Goal: Task Accomplishment & Management: Manage account settings

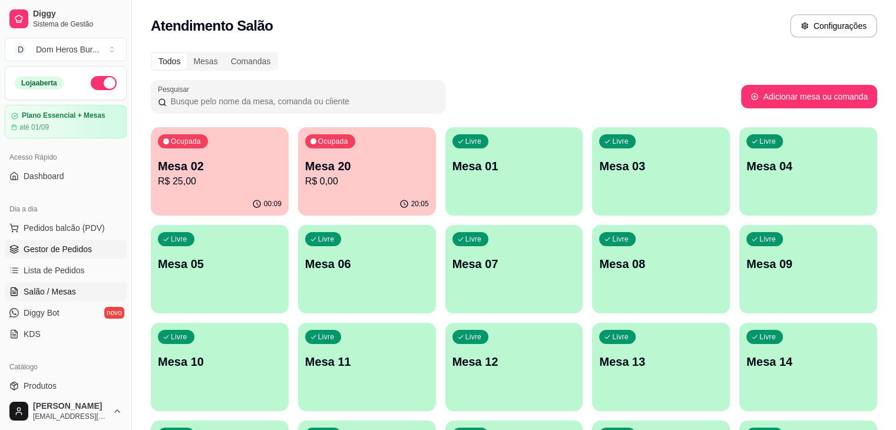
click at [84, 247] on span "Gestor de Pedidos" at bounding box center [58, 249] width 68 height 12
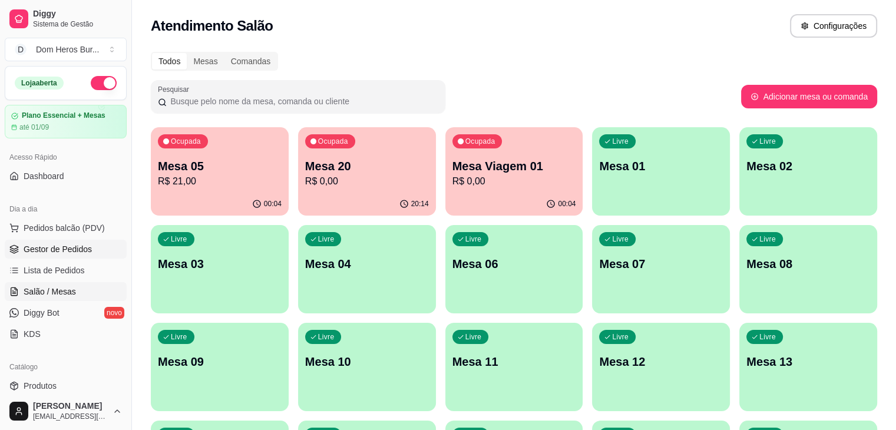
click at [87, 251] on span "Gestor de Pedidos" at bounding box center [58, 249] width 68 height 12
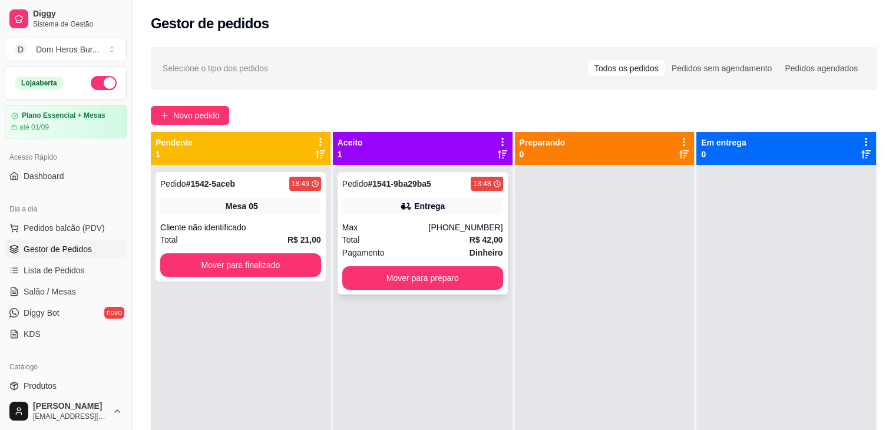
click at [376, 219] on div "Pedido # 1541-9ba29ba5 18:48 Entrega Max (79) 99944-3723 Total R$ 42,00 Pagamen…" at bounding box center [422, 233] width 170 height 123
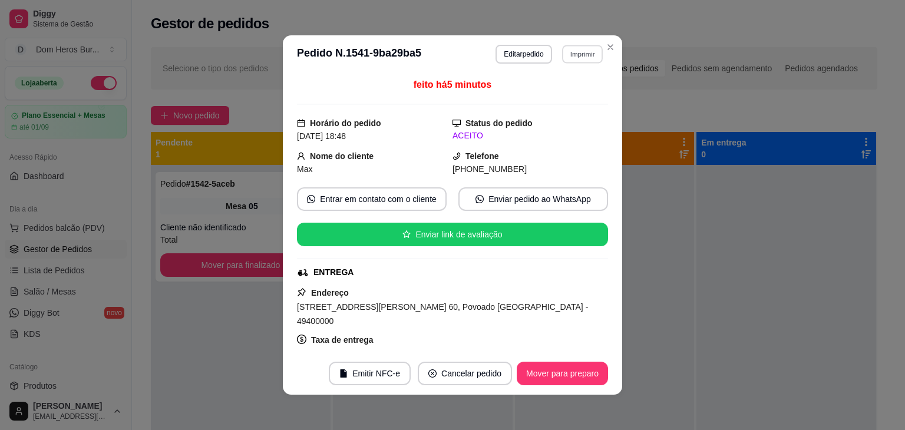
click at [568, 52] on button "Imprimir" at bounding box center [582, 54] width 41 height 18
click at [565, 91] on button "IMPRESSORA" at bounding box center [556, 95] width 82 height 18
click at [555, 373] on button "Mover para preparo" at bounding box center [562, 373] width 88 height 23
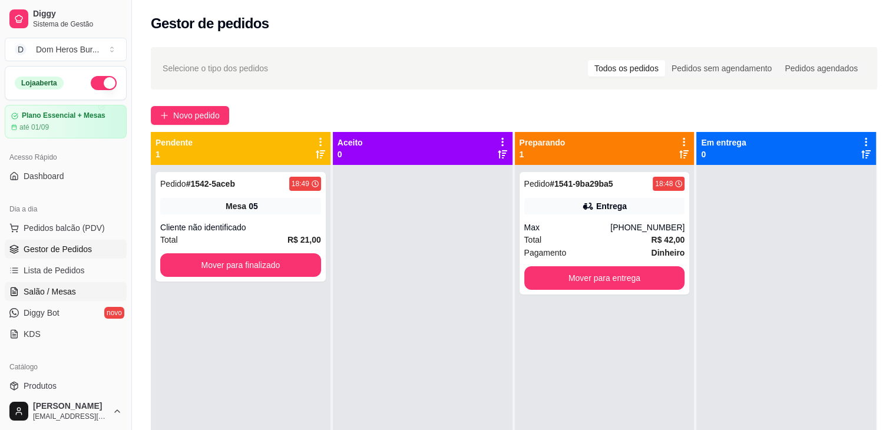
click at [52, 287] on span "Salão / Mesas" at bounding box center [50, 292] width 52 height 12
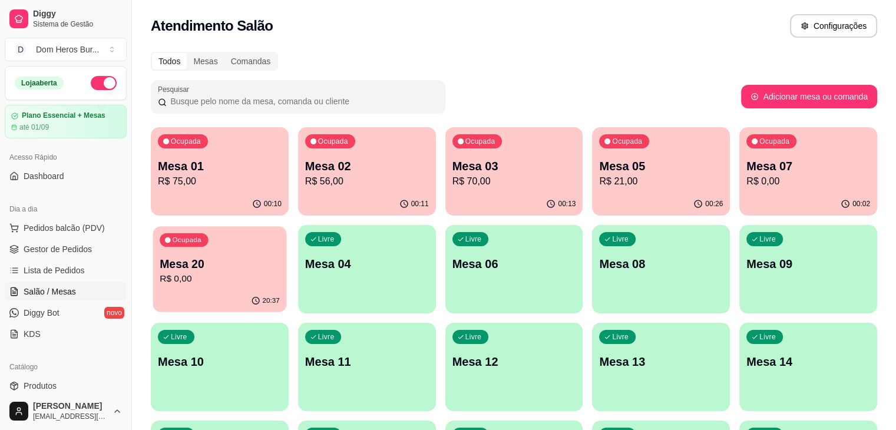
click at [280, 256] on p "Mesa 20" at bounding box center [220, 264] width 120 height 16
click at [323, 175] on p "R$ 56,00" at bounding box center [367, 181] width 120 height 14
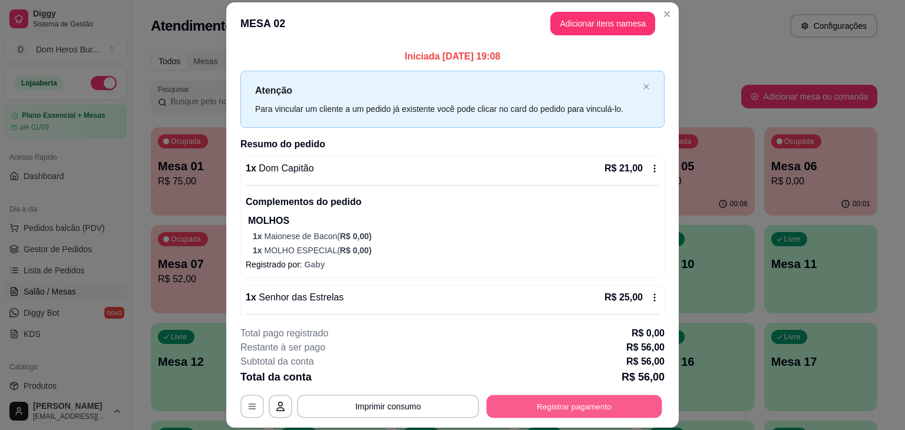
click at [628, 411] on button "Registrar pagamento" at bounding box center [575, 406] width 176 height 23
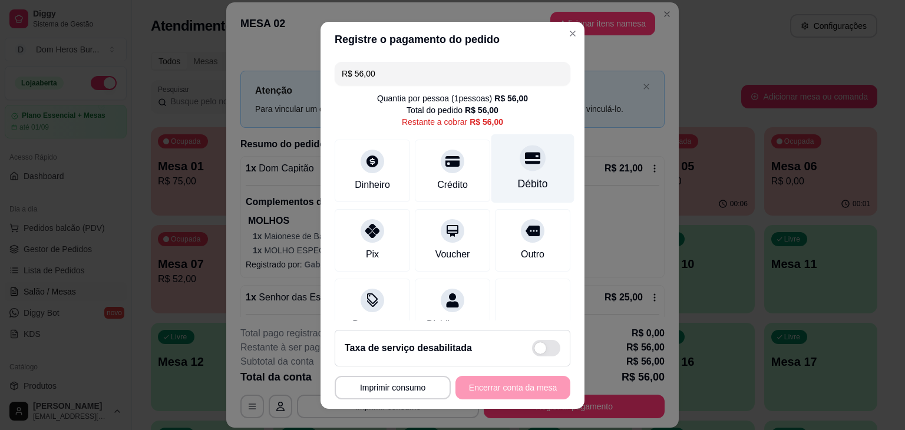
click at [499, 170] on div "Débito" at bounding box center [532, 168] width 83 height 69
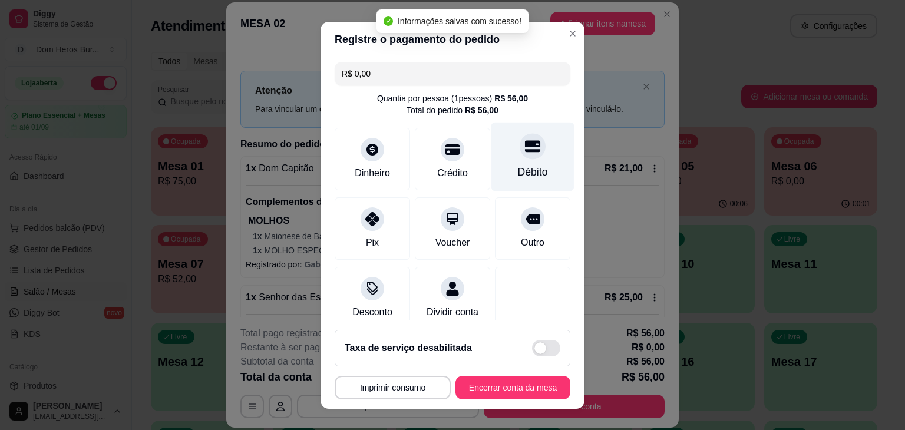
type input "R$ 0,00"
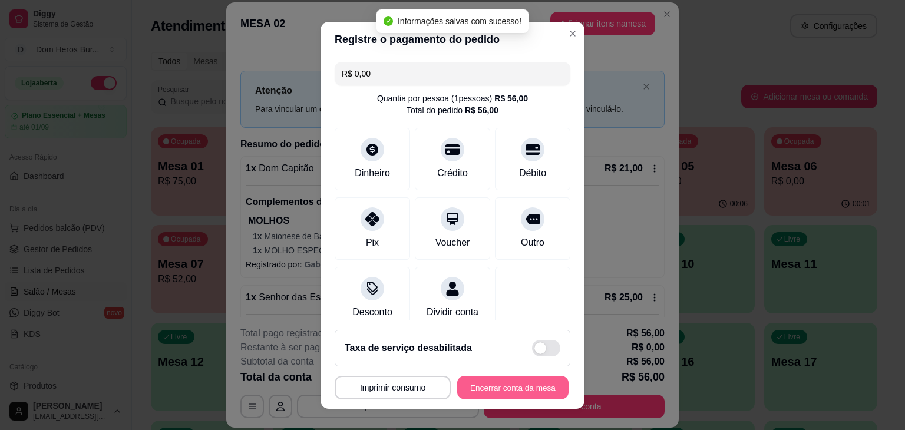
click at [468, 383] on button "Encerrar conta da mesa" at bounding box center [512, 387] width 111 height 23
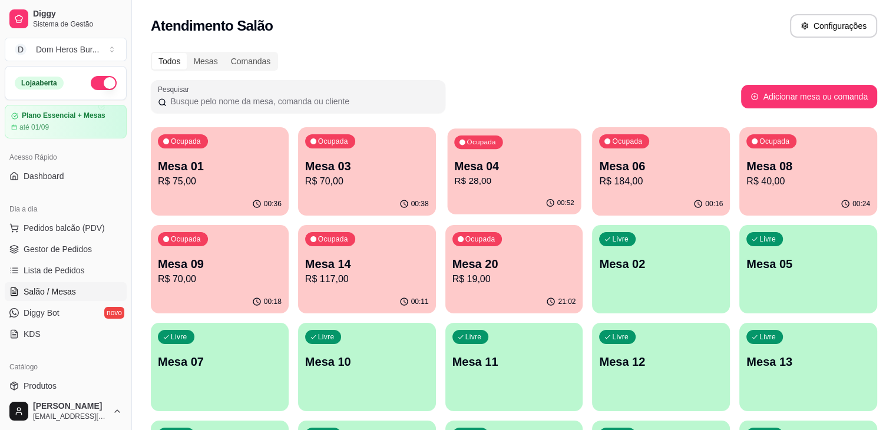
click at [465, 182] on p "R$ 28,00" at bounding box center [514, 181] width 120 height 14
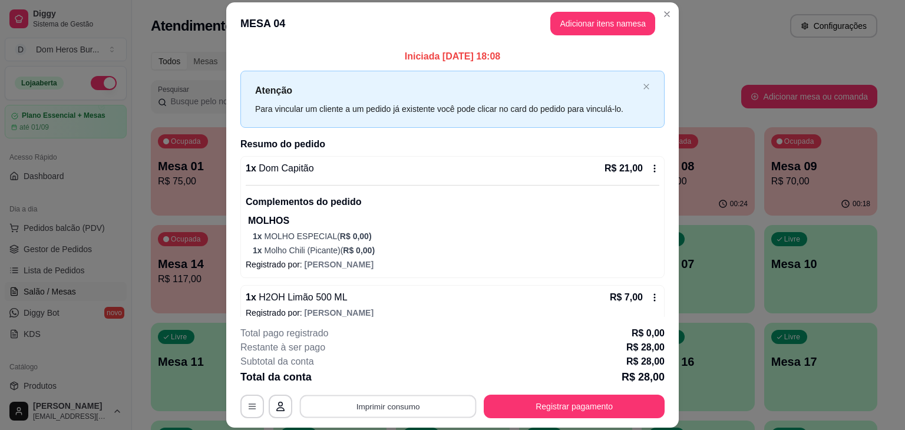
click at [379, 412] on button "Imprimir consumo" at bounding box center [388, 406] width 177 height 23
click at [374, 377] on button "IMPRESSORA" at bounding box center [387, 379] width 85 height 19
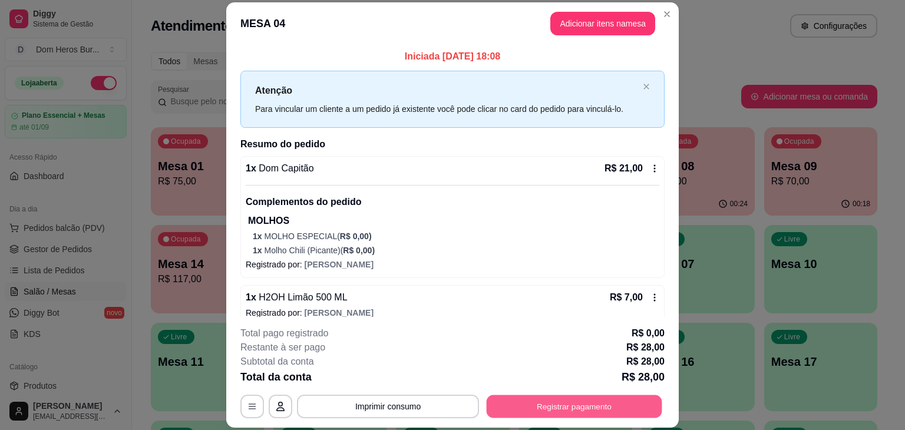
click at [525, 411] on button "Registrar pagamento" at bounding box center [575, 406] width 176 height 23
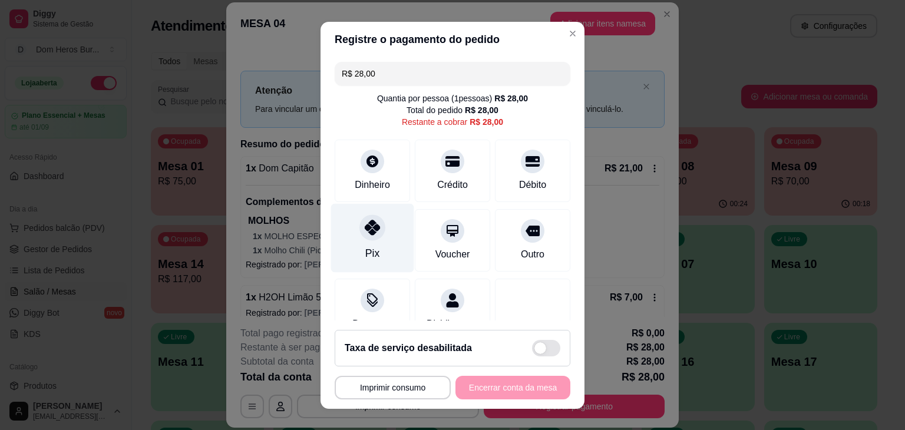
click at [376, 250] on div "Pix" at bounding box center [372, 237] width 83 height 69
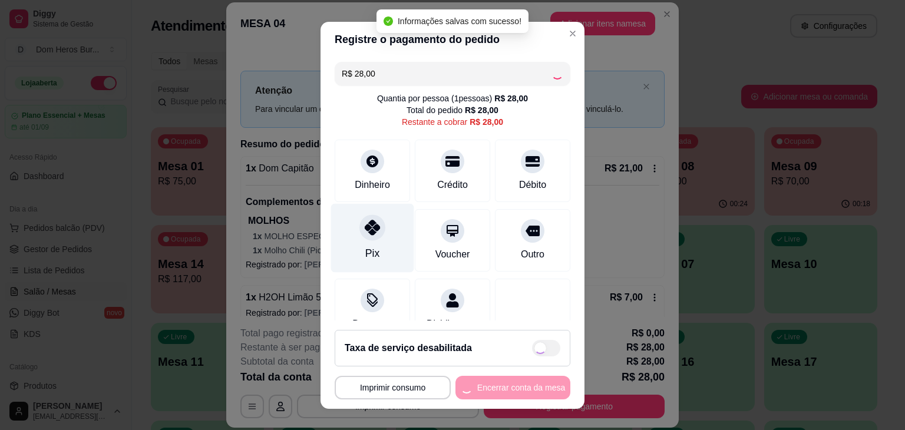
type input "R$ 0,00"
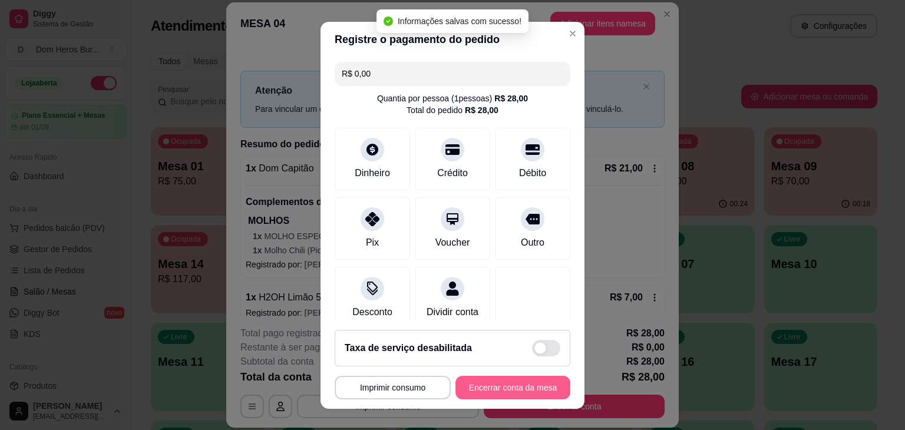
click at [479, 385] on button "Encerrar conta da mesa" at bounding box center [512, 388] width 115 height 24
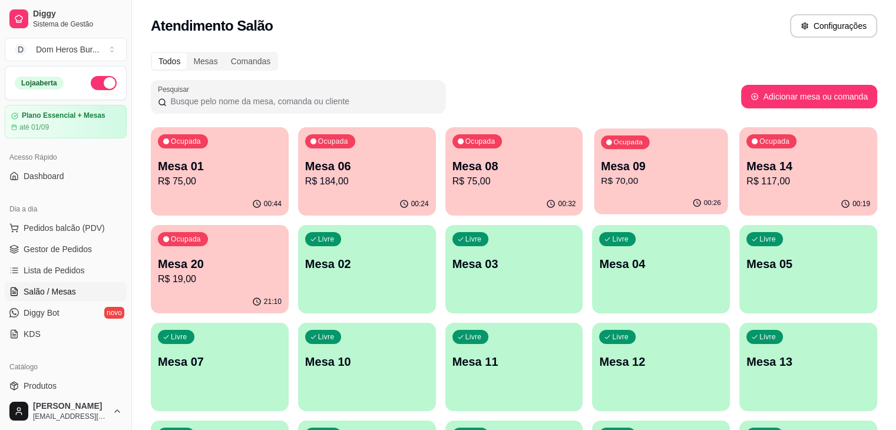
click at [601, 186] on p "R$ 70,00" at bounding box center [661, 181] width 120 height 14
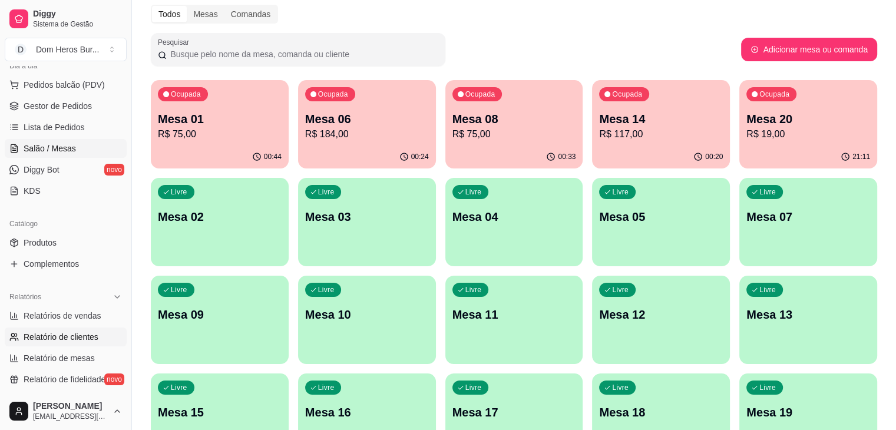
scroll to position [227, 0]
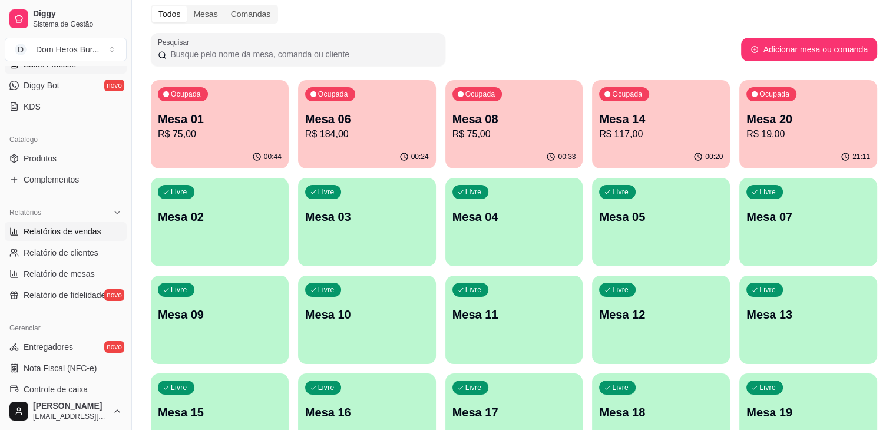
click at [88, 234] on span "Relatórios de vendas" at bounding box center [63, 232] width 78 height 12
select select "ALL"
select select "0"
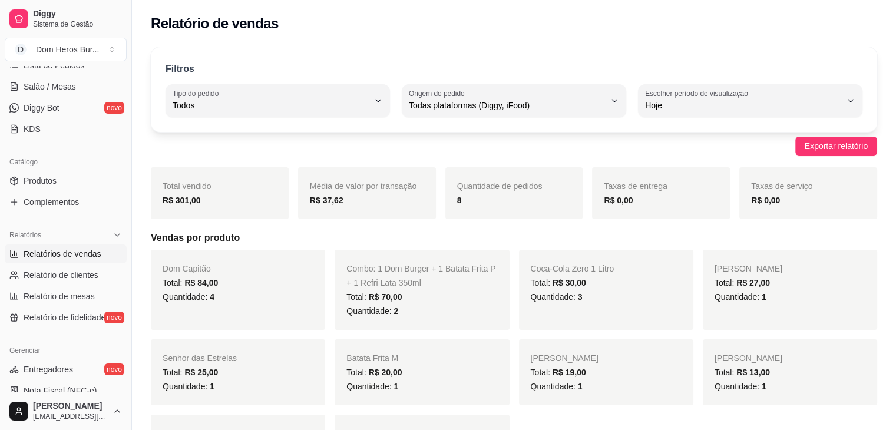
click at [0, 99] on div "Dia a dia Pedidos balcão (PDV) Gestor de Pedidos Lista de Pedidos Salão / Mesas…" at bounding box center [65, 66] width 131 height 153
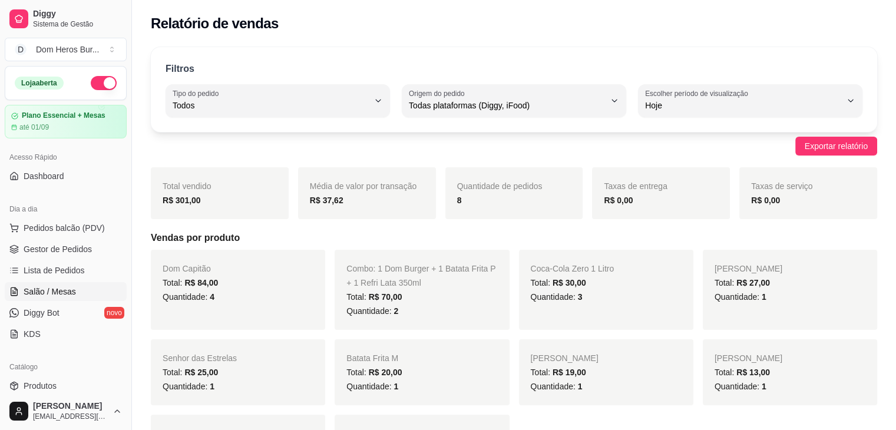
click at [34, 291] on span "Salão / Mesas" at bounding box center [50, 292] width 52 height 12
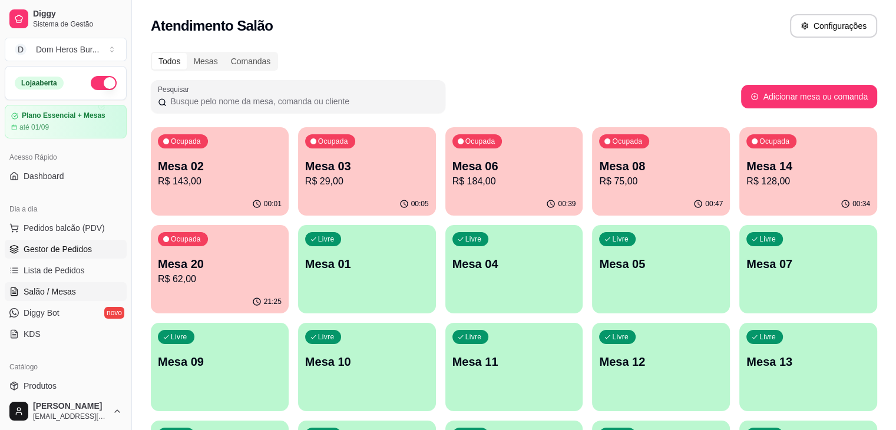
click at [89, 257] on link "Gestor de Pedidos" at bounding box center [66, 249] width 122 height 19
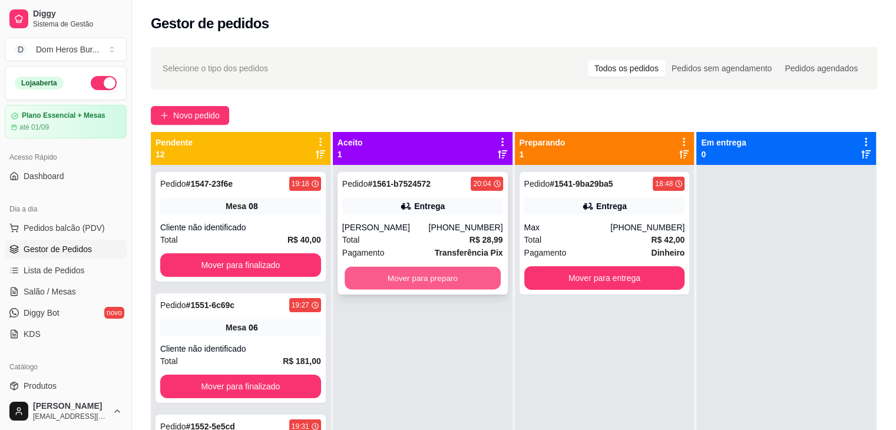
click at [460, 278] on button "Mover para preparo" at bounding box center [423, 278] width 156 height 23
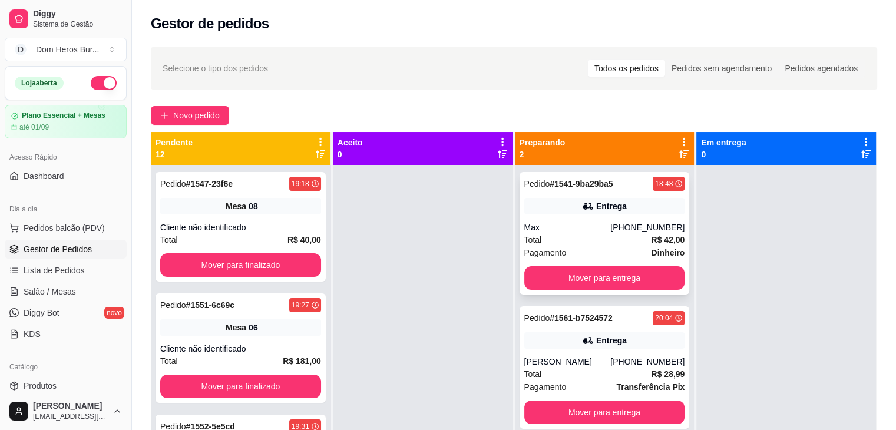
click at [583, 215] on div "Pedido # 1541-9ba29ba5 18:48 Entrega Max (79) 99944-3723 Total R$ 42,00 Pagamen…" at bounding box center [604, 233] width 170 height 123
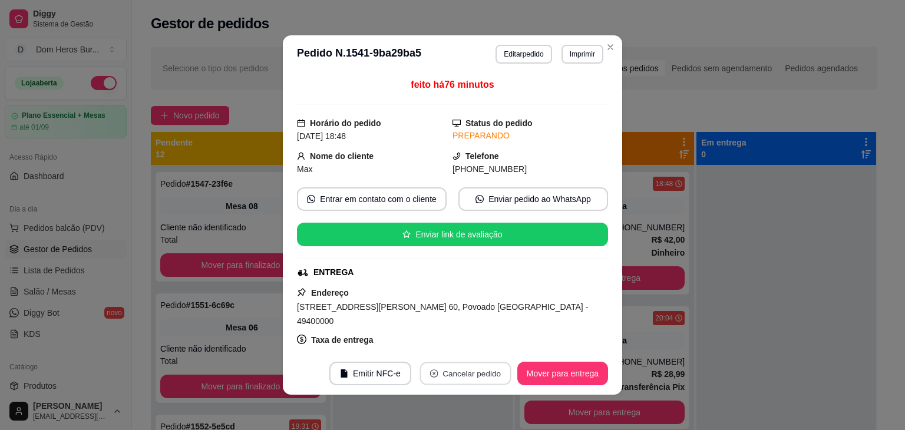
click at [466, 368] on button "Cancelar pedido" at bounding box center [464, 373] width 91 height 23
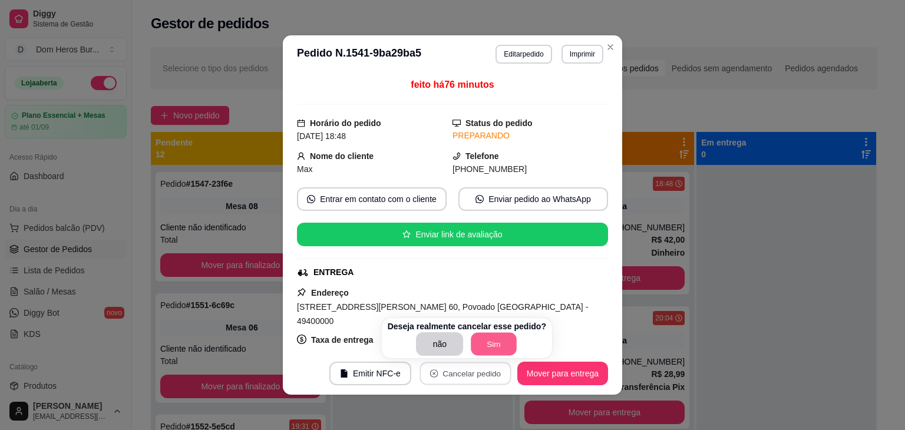
click at [486, 347] on button "Sim" at bounding box center [494, 344] width 46 height 23
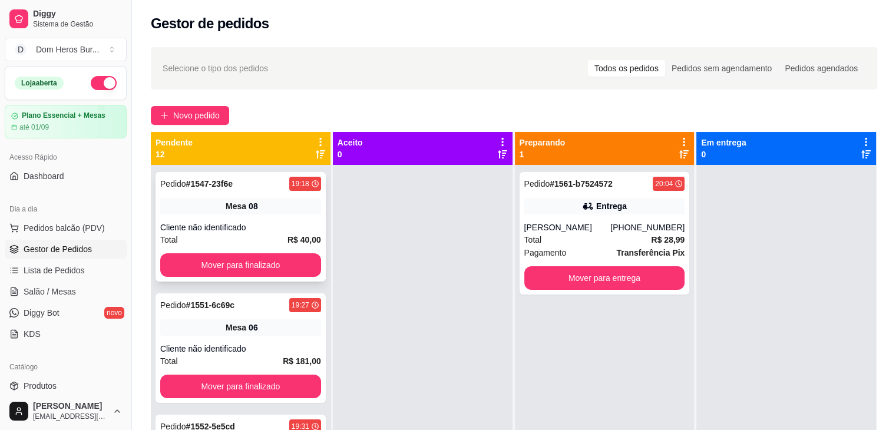
click at [167, 194] on div "Pedido # 1547-23f6e 19:18 Mesa 08 Cliente não identificado Total R$ 40,00 Mover…" at bounding box center [240, 227] width 170 height 110
click at [64, 287] on span "Salão / Mesas" at bounding box center [50, 292] width 52 height 12
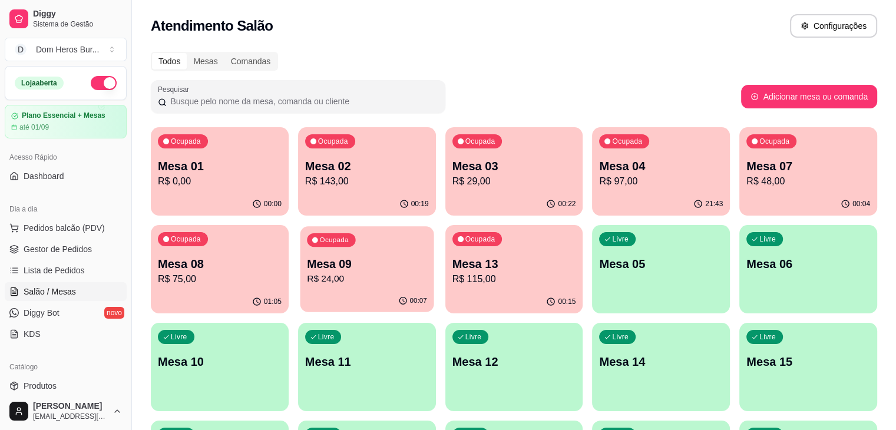
click at [307, 285] on p "R$ 24,00" at bounding box center [367, 279] width 120 height 14
click at [282, 272] on p "R$ 75,00" at bounding box center [220, 279] width 124 height 14
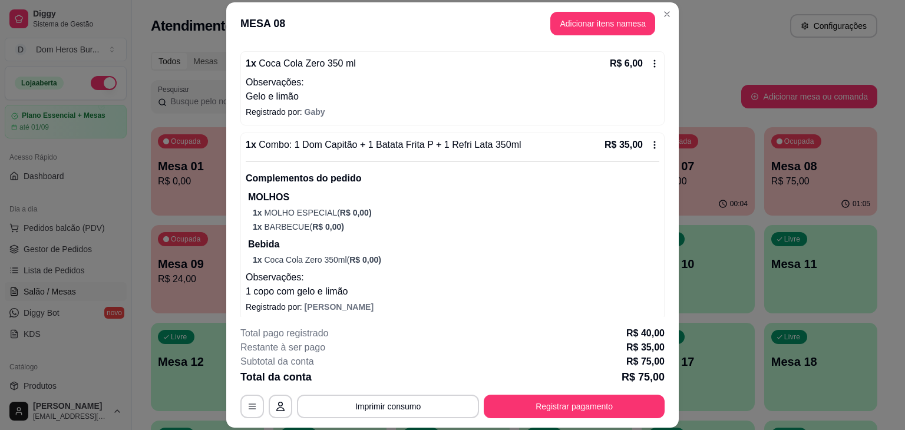
scroll to position [322, 0]
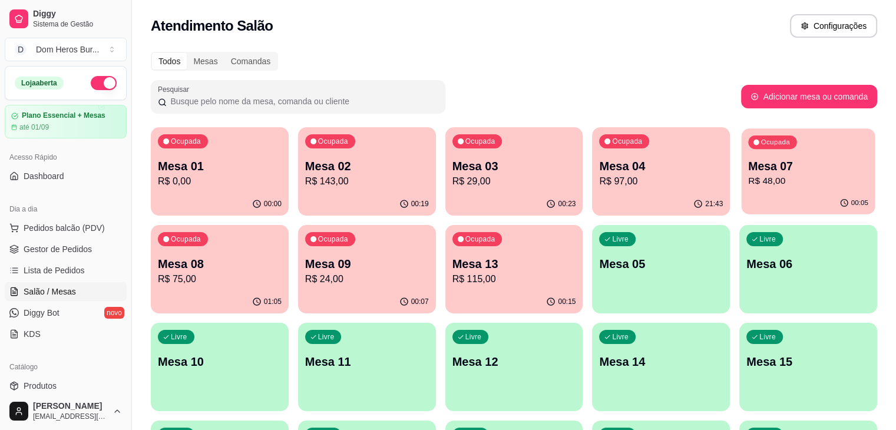
click at [748, 179] on p "R$ 48,00" at bounding box center [808, 181] width 120 height 14
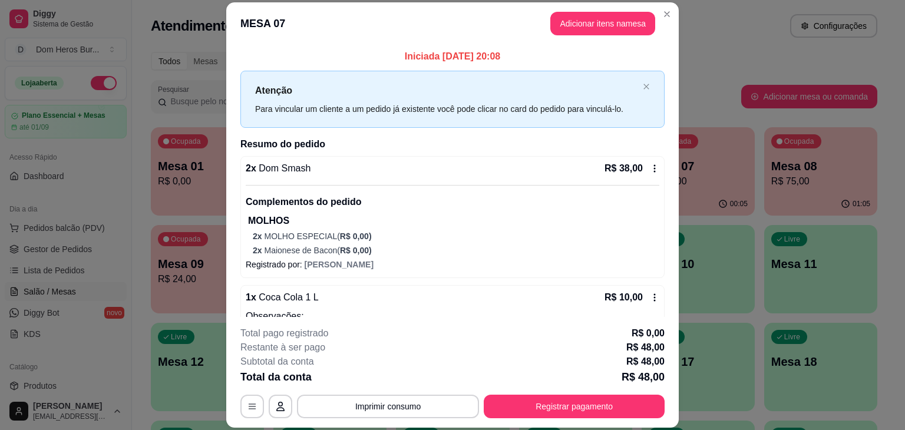
scroll to position [46, 0]
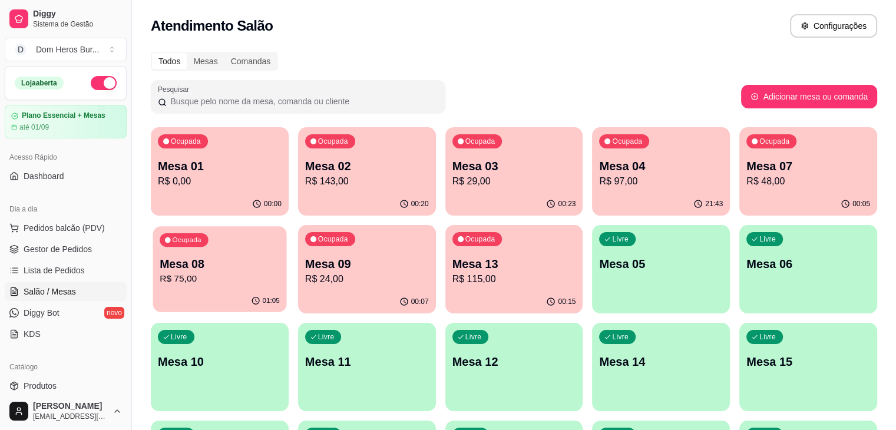
click at [287, 226] on div "Ocupada Mesa 08 R$ 75,00" at bounding box center [220, 258] width 134 height 64
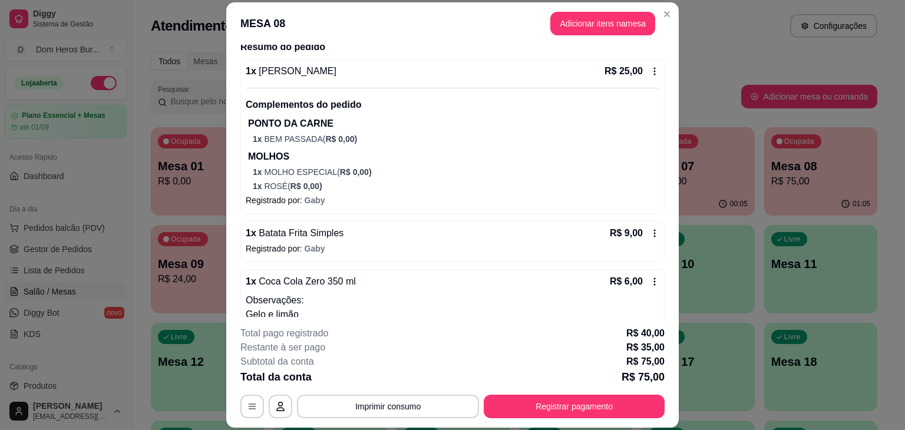
scroll to position [0, 0]
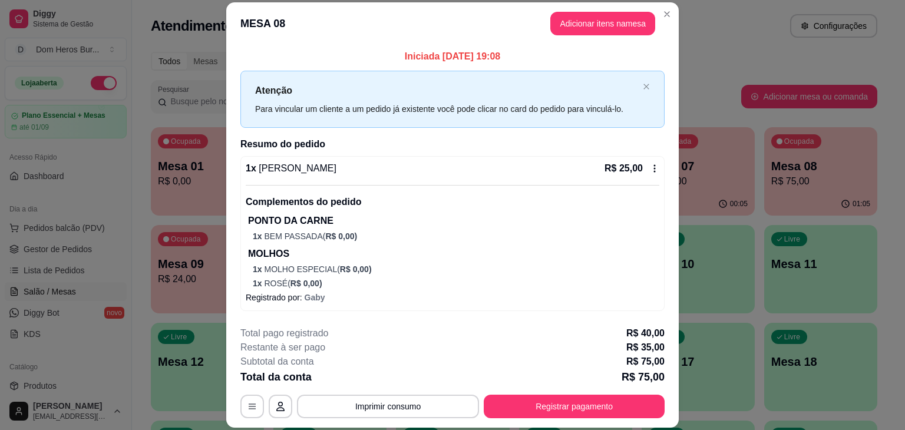
click at [455, 176] on div "1 x Dom Shang-Chi R$ 25,00 Complementos do pedido PONTO DA CARNE 1 x BEM PASSAD…" at bounding box center [452, 225] width 413 height 128
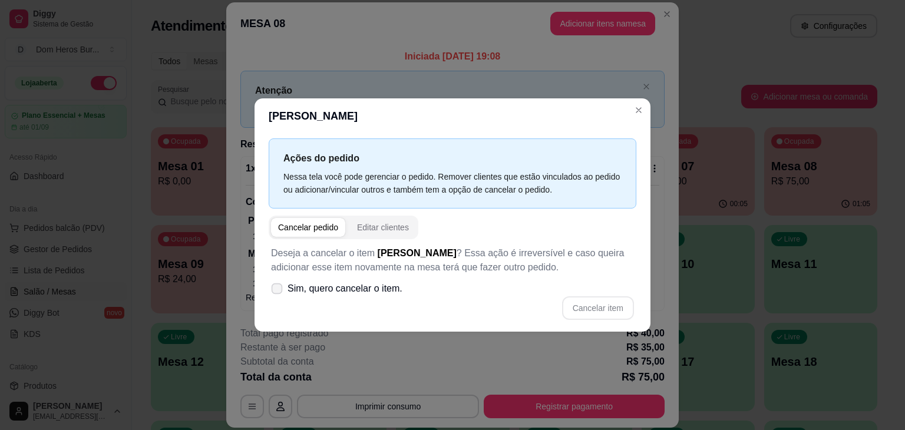
click at [383, 293] on span "Sim, quero cancelar o item." at bounding box center [344, 289] width 115 height 14
click at [278, 293] on input "Sim, quero cancelar o item." at bounding box center [274, 295] width 8 height 8
checkbox input "true"
click at [608, 307] on button "Cancelar item" at bounding box center [597, 308] width 70 height 23
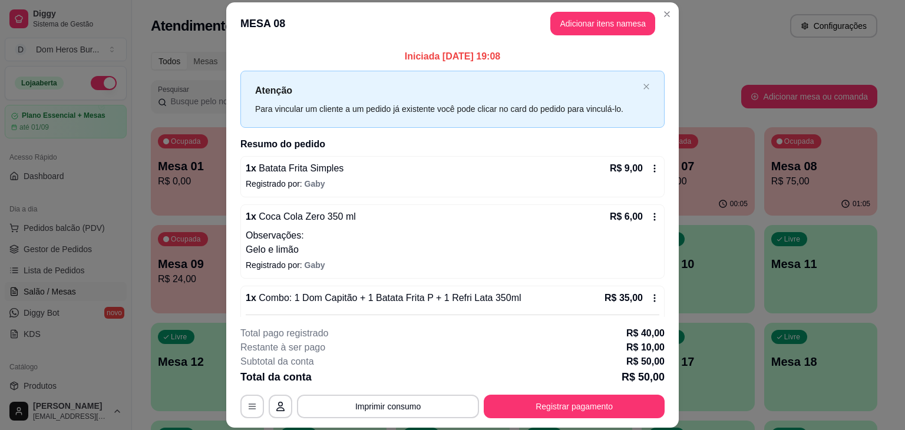
click at [388, 168] on div "1 x Batata Frita Simples R$ 9,00" at bounding box center [452, 168] width 413 height 14
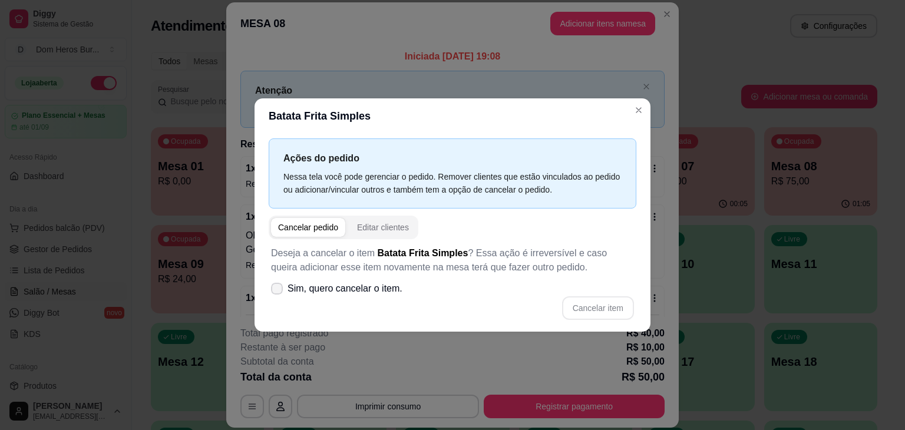
click at [356, 277] on label "Sim, quero cancelar o item." at bounding box center [336, 289] width 141 height 24
click at [278, 291] on input "Sim, quero cancelar o item." at bounding box center [274, 295] width 8 height 8
checkbox input "true"
click at [587, 305] on button "Cancelar item" at bounding box center [597, 308] width 70 height 23
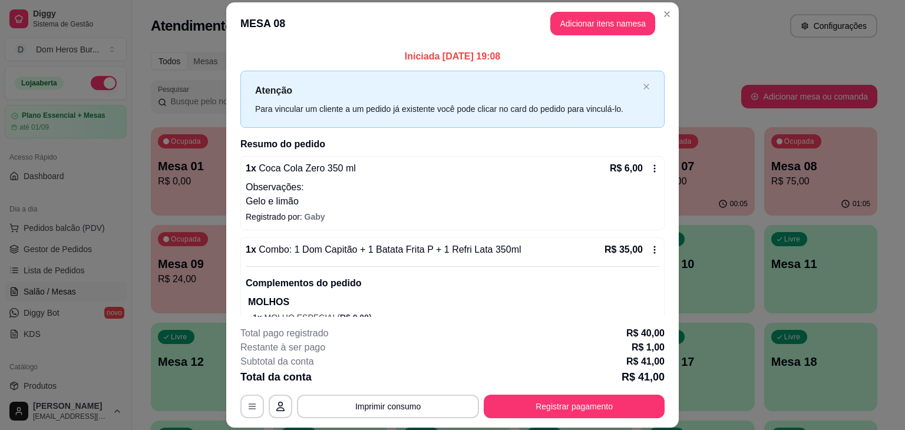
click at [501, 171] on div "1 x Coca Cola Zero 350 ml R$ 6,00" at bounding box center [452, 168] width 413 height 14
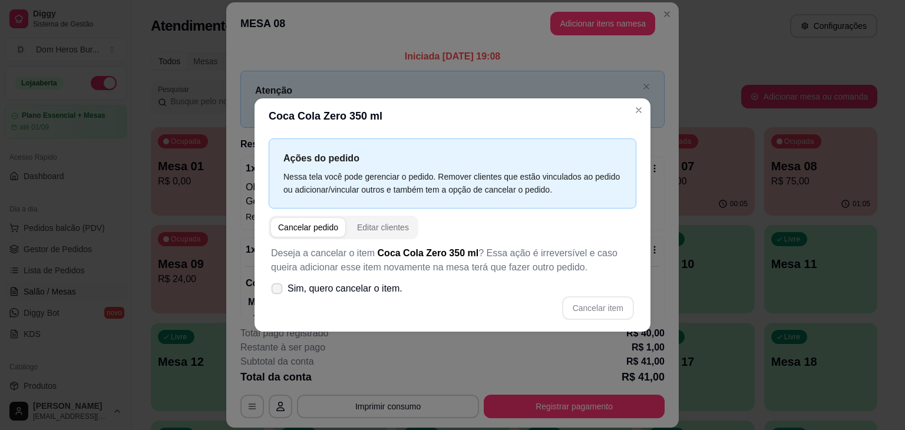
click at [341, 292] on span "Sim, quero cancelar o item." at bounding box center [344, 289] width 115 height 14
click at [278, 292] on input "Sim, quero cancelar o item." at bounding box center [274, 295] width 8 height 8
checkbox input "true"
click at [622, 306] on button "Cancelar item" at bounding box center [598, 308] width 72 height 24
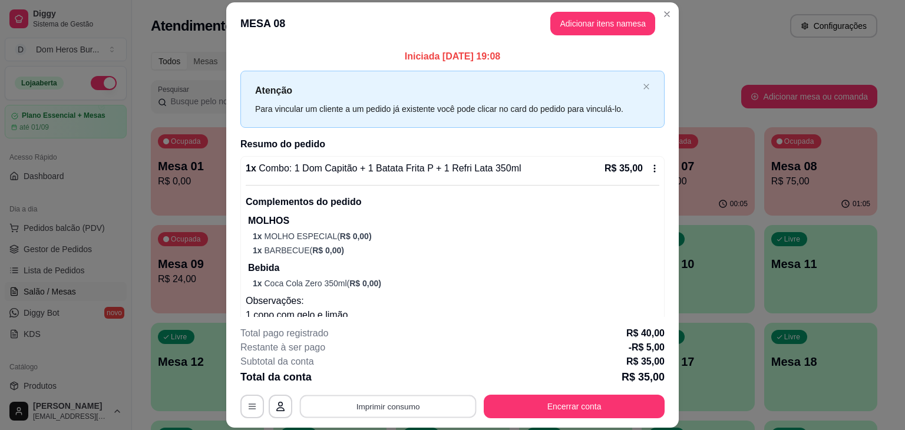
click at [440, 399] on button "Imprimir consumo" at bounding box center [388, 406] width 177 height 23
click at [404, 375] on button "IMPRESSORA" at bounding box center [387, 379] width 85 height 19
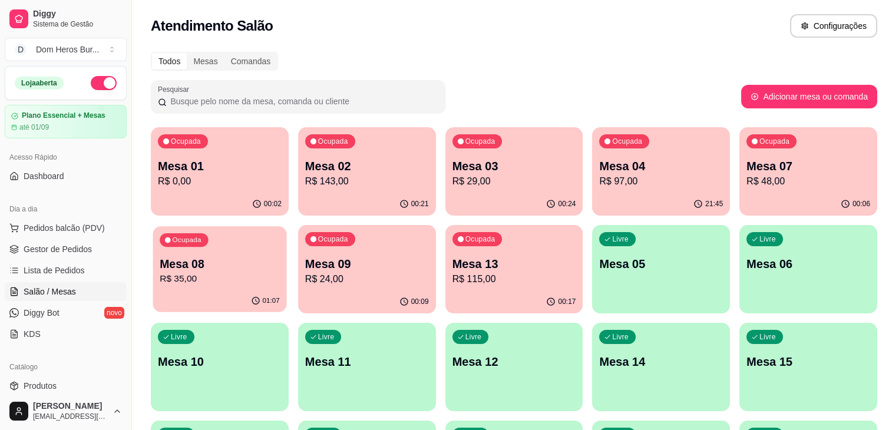
click at [280, 256] on p "Mesa 08" at bounding box center [220, 264] width 120 height 16
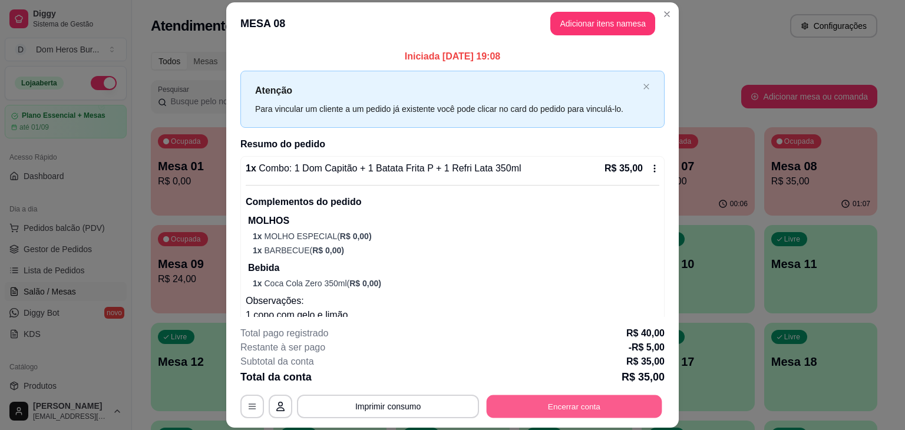
click at [561, 408] on button "Encerrar conta" at bounding box center [575, 406] width 176 height 23
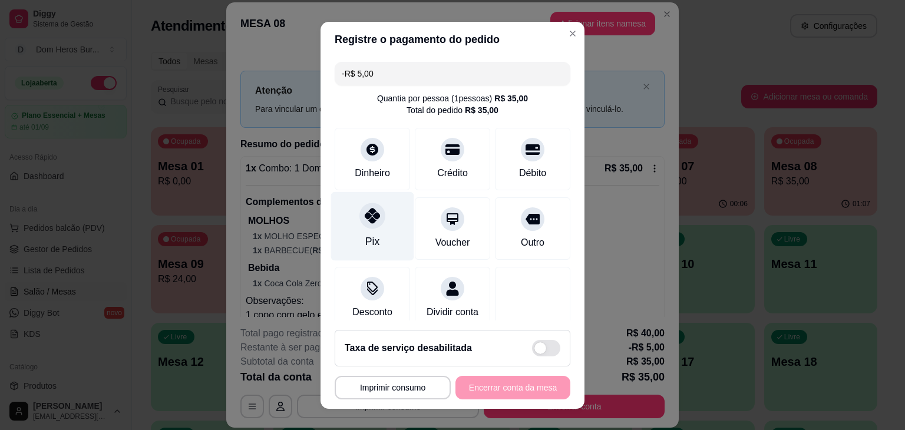
click at [365, 239] on div "Pix" at bounding box center [372, 241] width 14 height 15
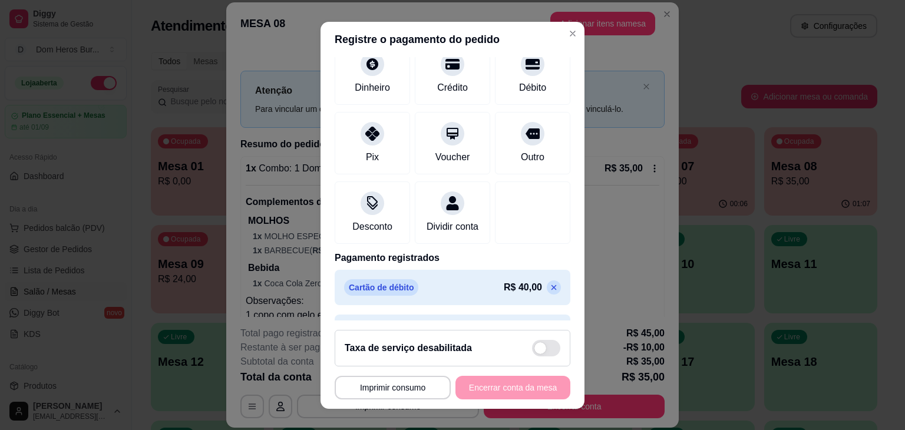
scroll to position [133, 0]
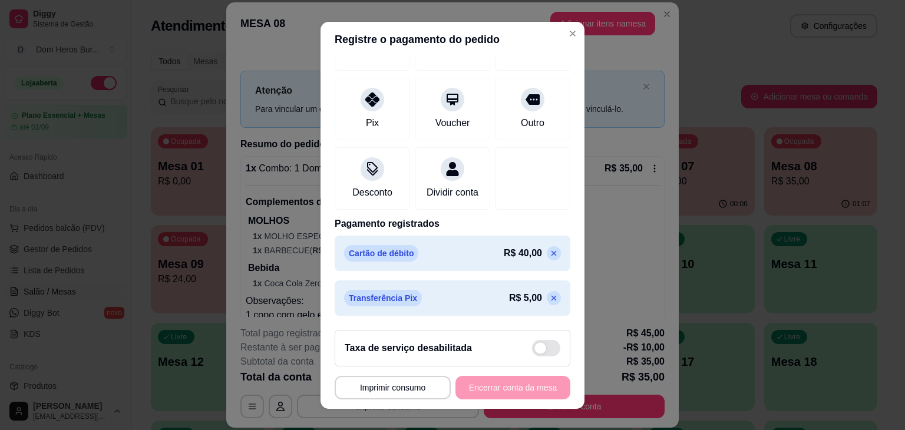
click at [549, 300] on icon at bounding box center [553, 297] width 9 height 9
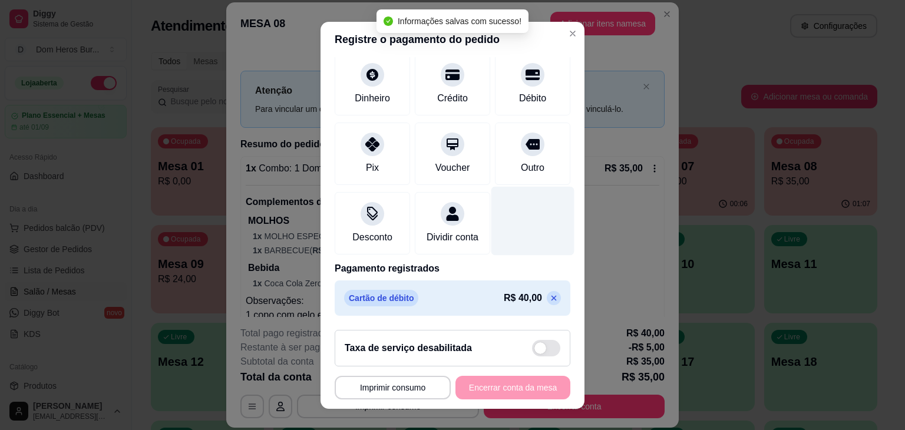
scroll to position [88, 0]
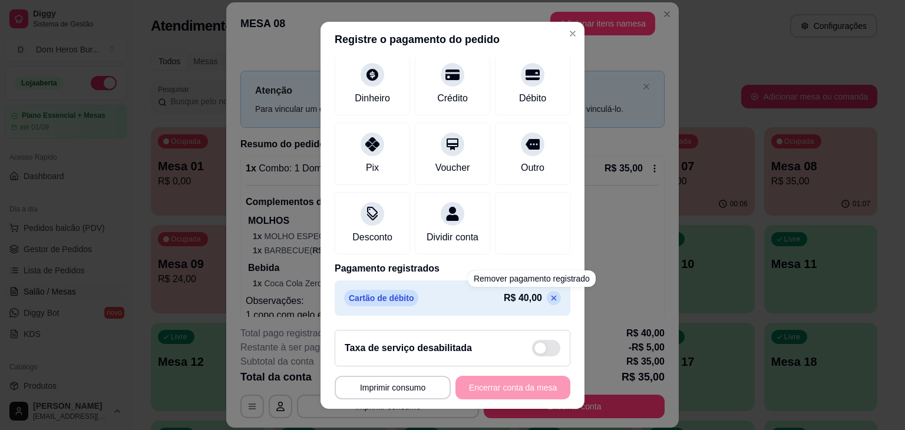
click at [547, 303] on p at bounding box center [554, 298] width 14 height 14
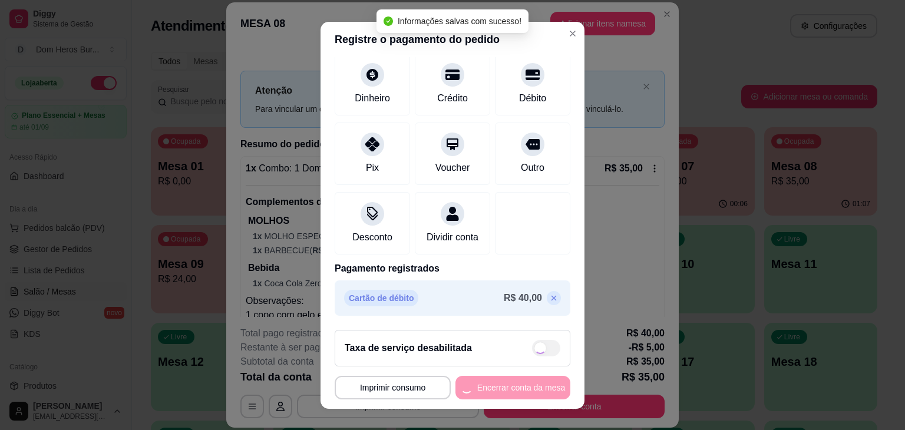
scroll to position [38, 0]
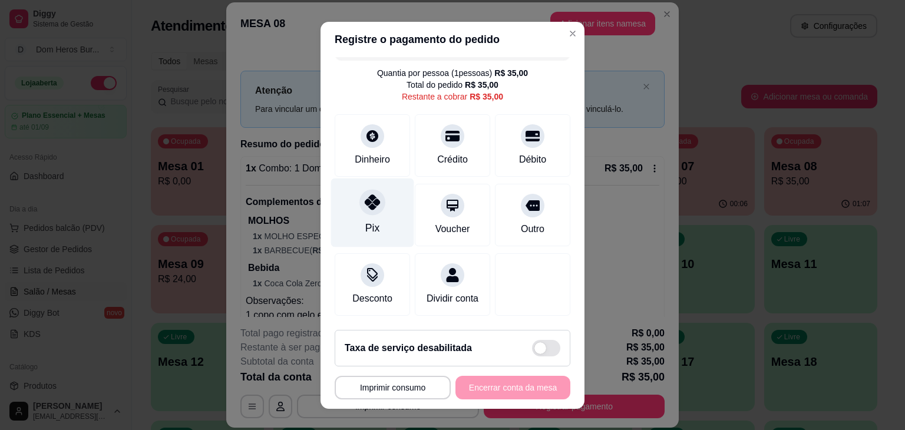
click at [365, 194] on icon at bounding box center [372, 201] width 15 height 15
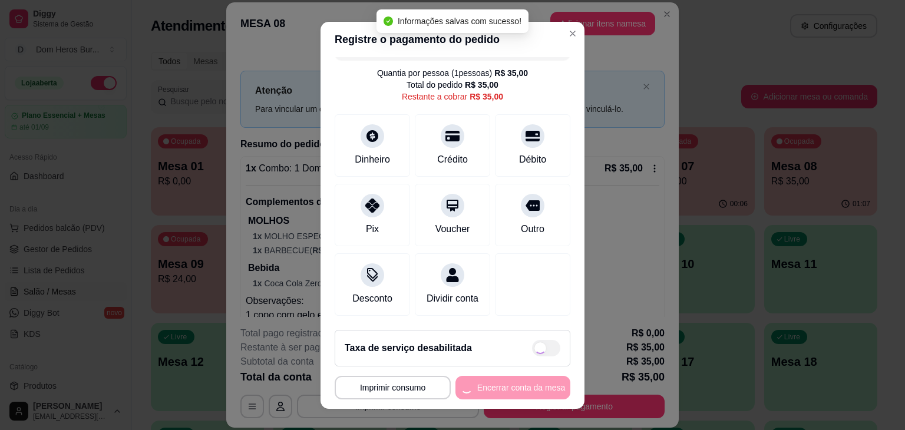
type input "R$ 0,00"
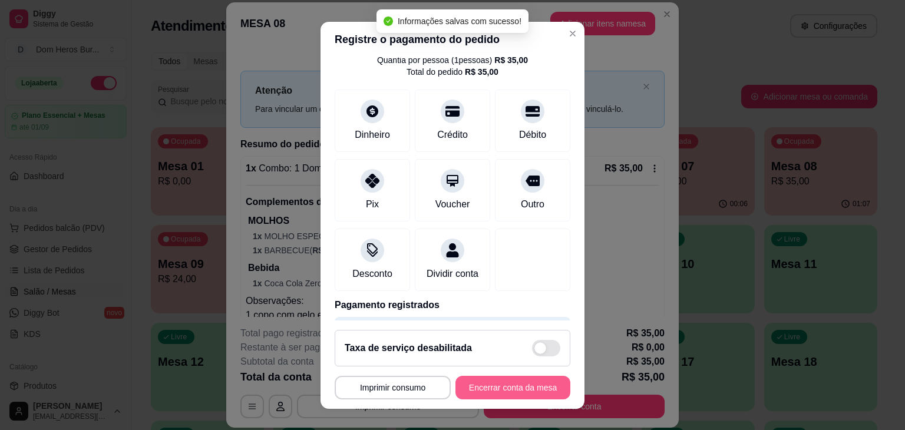
scroll to position [88, 0]
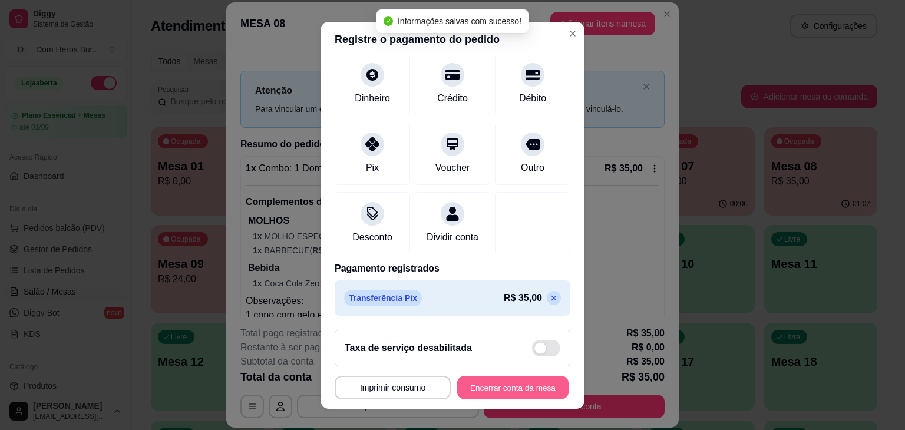
click at [485, 387] on button "Encerrar conta da mesa" at bounding box center [512, 387] width 111 height 23
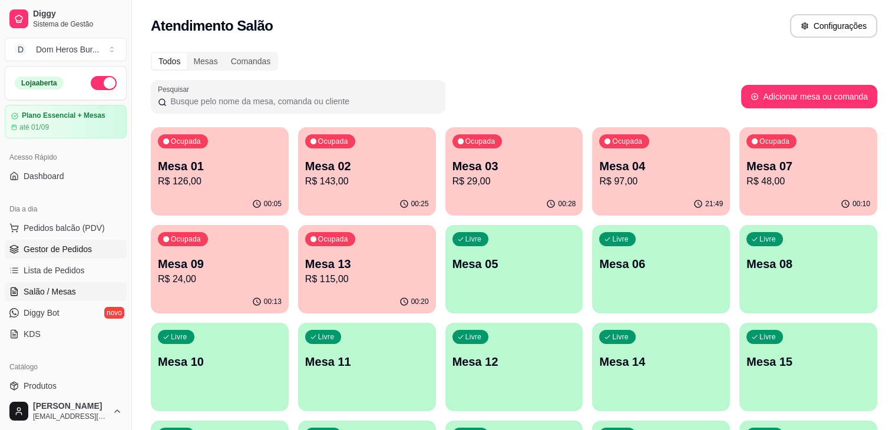
click at [94, 249] on link "Gestor de Pedidos" at bounding box center [66, 249] width 122 height 19
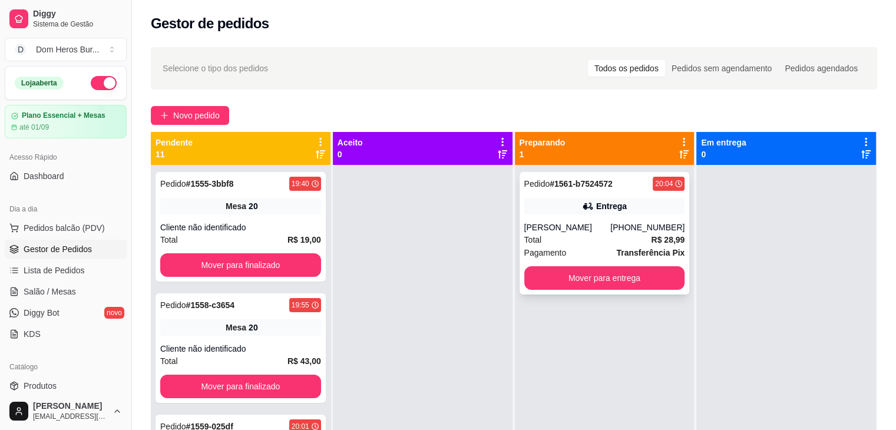
click at [524, 223] on div "Pedro Henrique" at bounding box center [567, 227] width 87 height 12
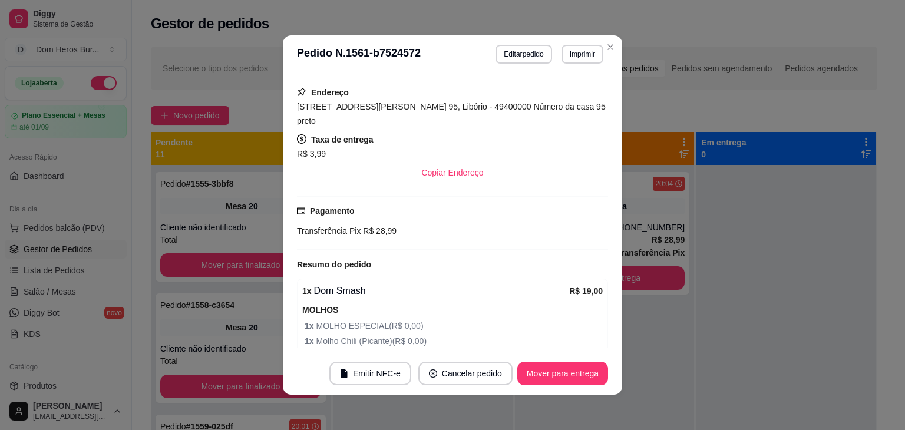
scroll to position [272, 0]
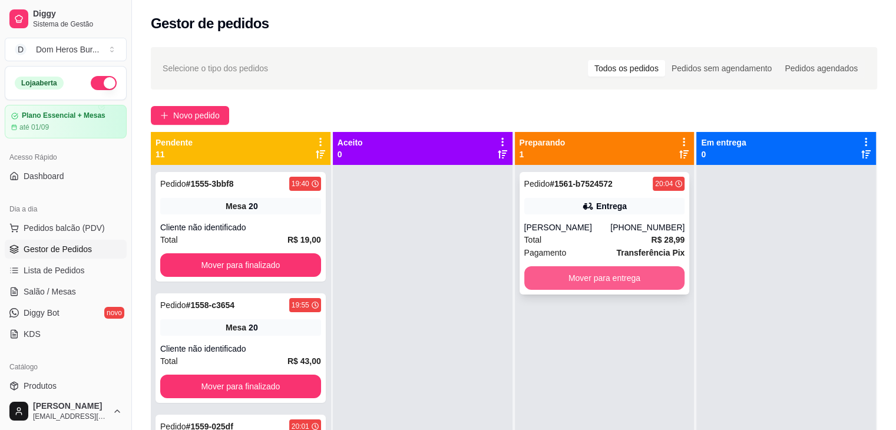
click at [603, 276] on button "Mover para entrega" at bounding box center [604, 278] width 161 height 24
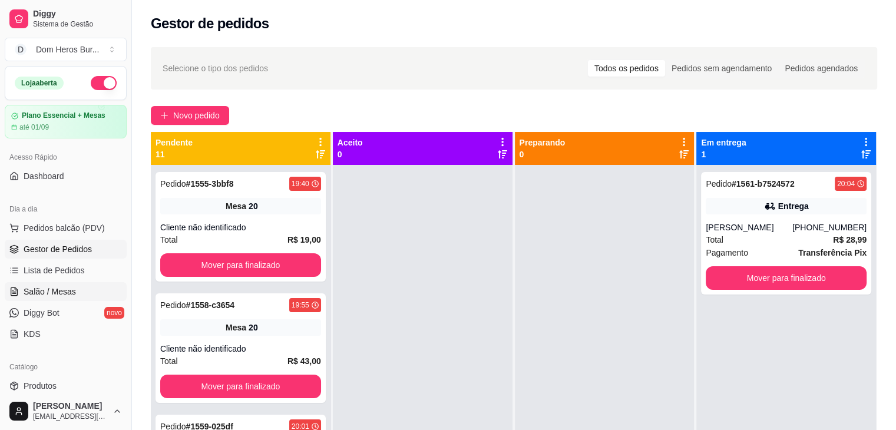
click at [80, 293] on link "Salão / Mesas" at bounding box center [66, 291] width 122 height 19
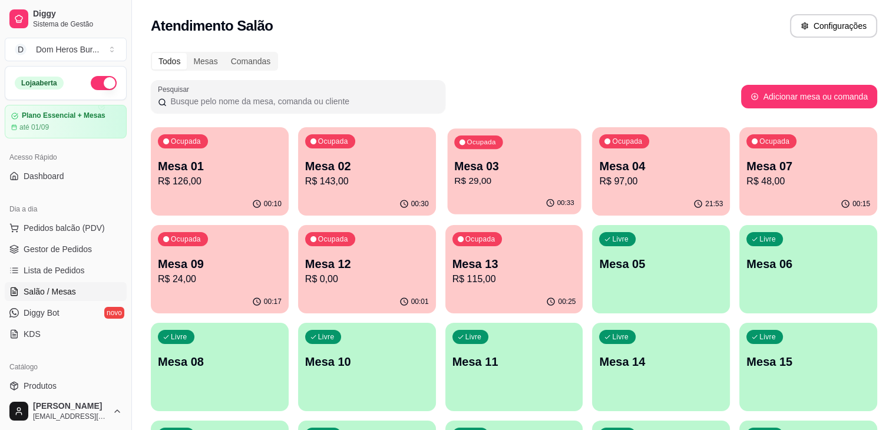
click at [481, 154] on div "Ocupada Mesa 03 R$ 29,00" at bounding box center [514, 160] width 134 height 64
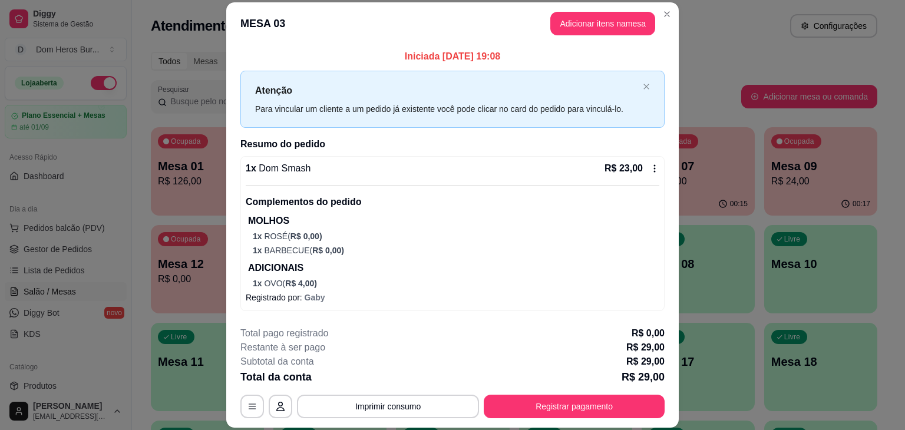
scroll to position [79, 0]
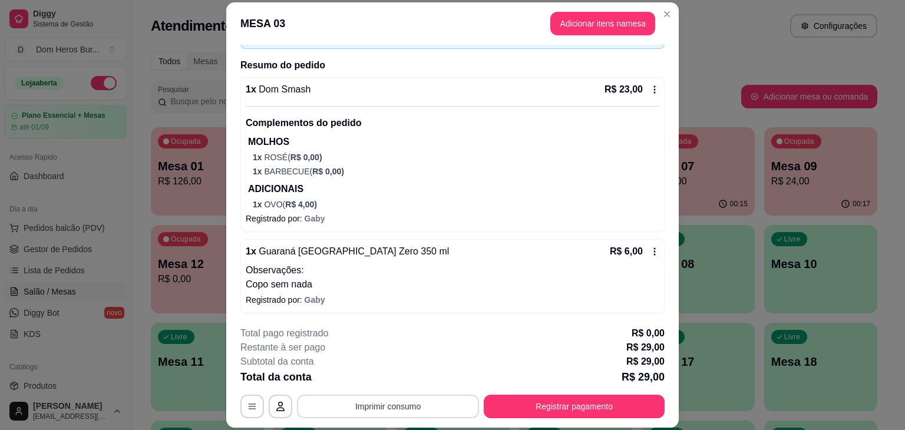
click at [398, 408] on button "Imprimir consumo" at bounding box center [388, 407] width 182 height 24
click at [379, 372] on button "IMPRESSORA" at bounding box center [387, 379] width 82 height 18
click at [541, 409] on button "Registrar pagamento" at bounding box center [575, 406] width 176 height 23
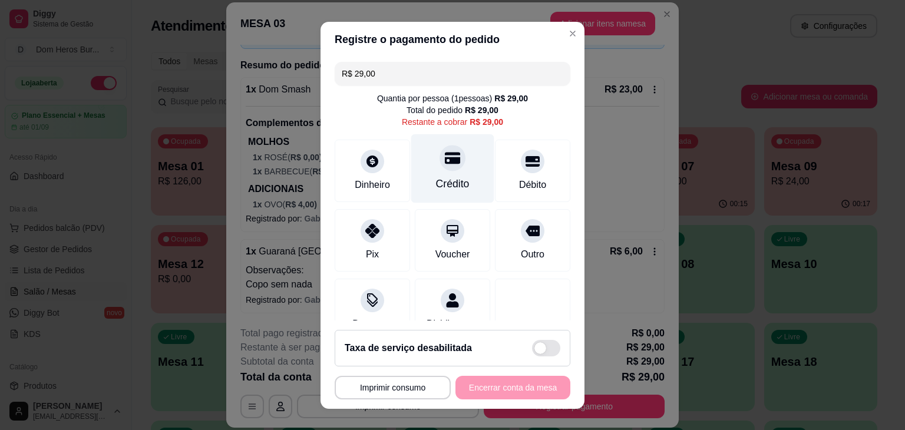
click at [440, 185] on div "Crédito" at bounding box center [453, 183] width 34 height 15
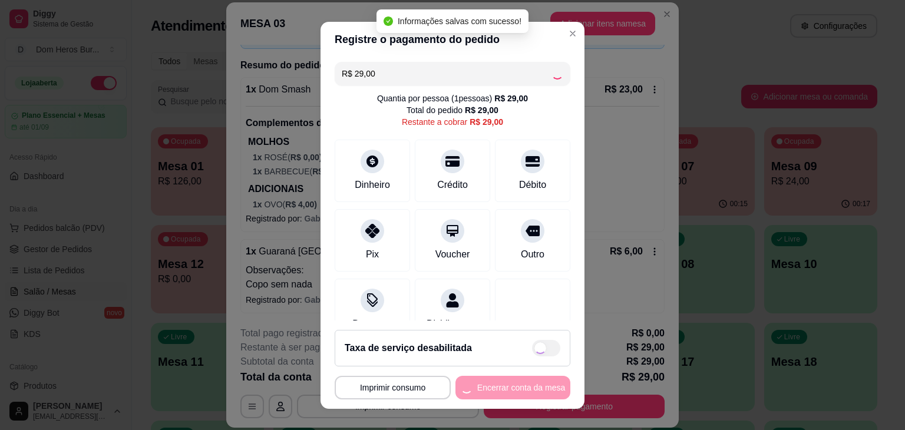
type input "R$ 0,00"
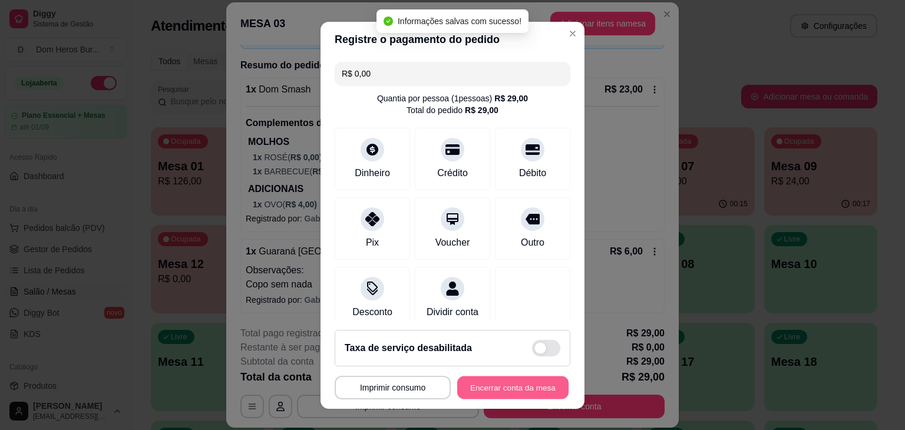
click at [492, 388] on button "Encerrar conta da mesa" at bounding box center [512, 387] width 111 height 23
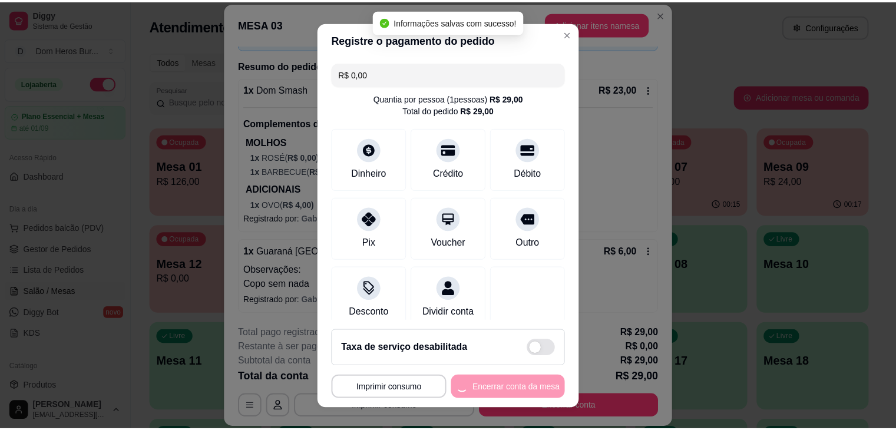
scroll to position [0, 0]
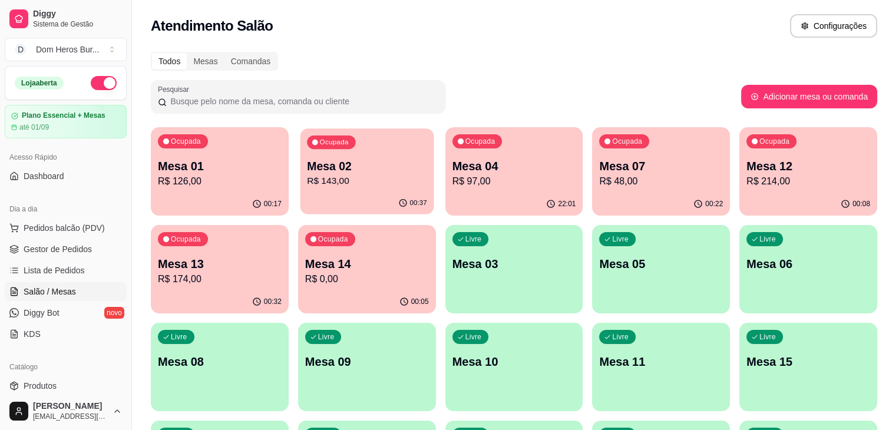
click at [337, 189] on div "Ocupada Mesa 02 R$ 143,00" at bounding box center [367, 160] width 134 height 64
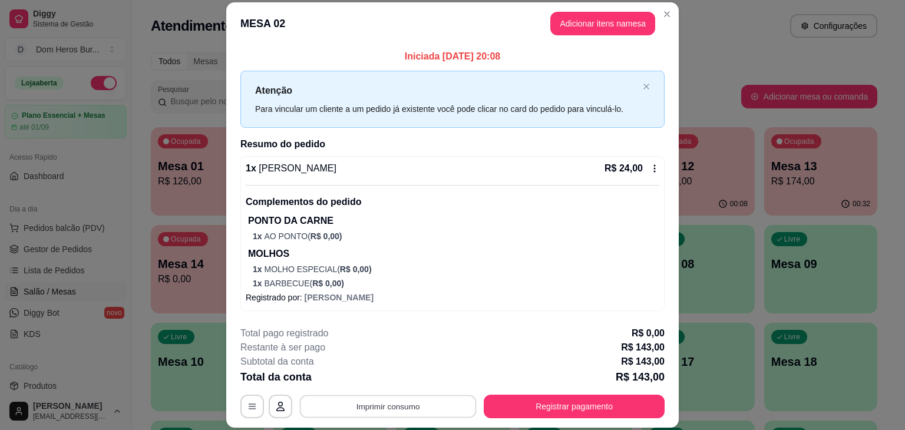
click at [372, 399] on button "Imprimir consumo" at bounding box center [388, 406] width 177 height 23
click at [366, 380] on button "IMPRESSORA" at bounding box center [387, 379] width 82 height 18
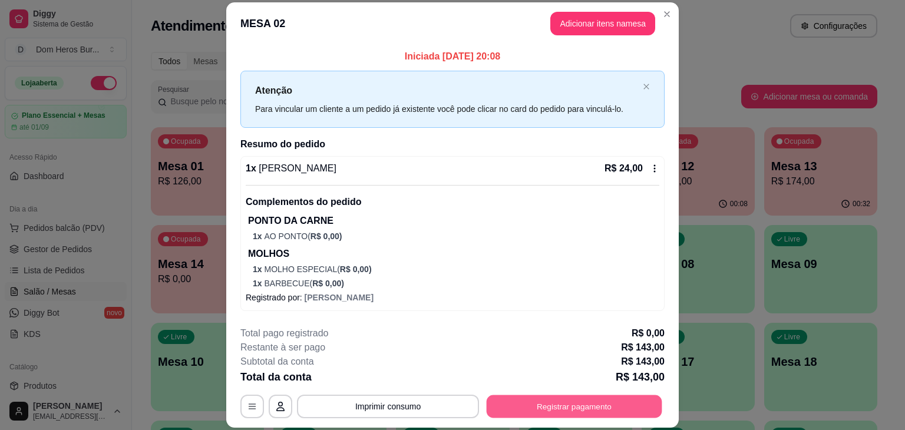
click at [560, 401] on button "Registrar pagamento" at bounding box center [575, 406] width 176 height 23
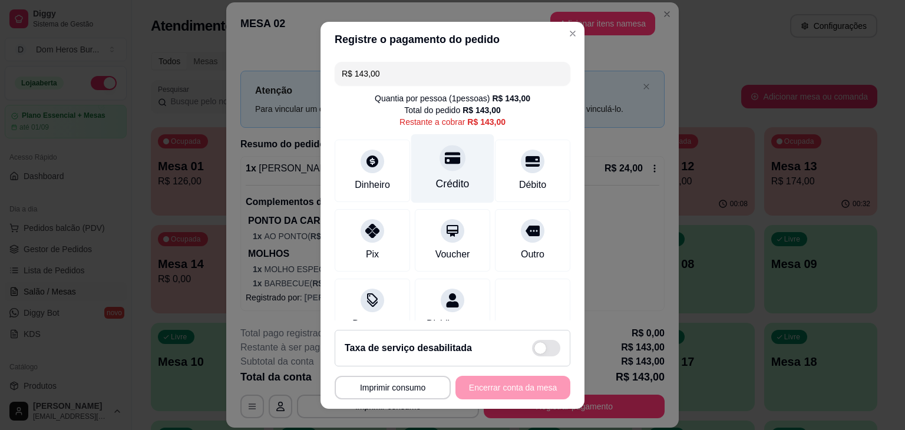
click at [436, 183] on div "Crédito" at bounding box center [453, 183] width 34 height 15
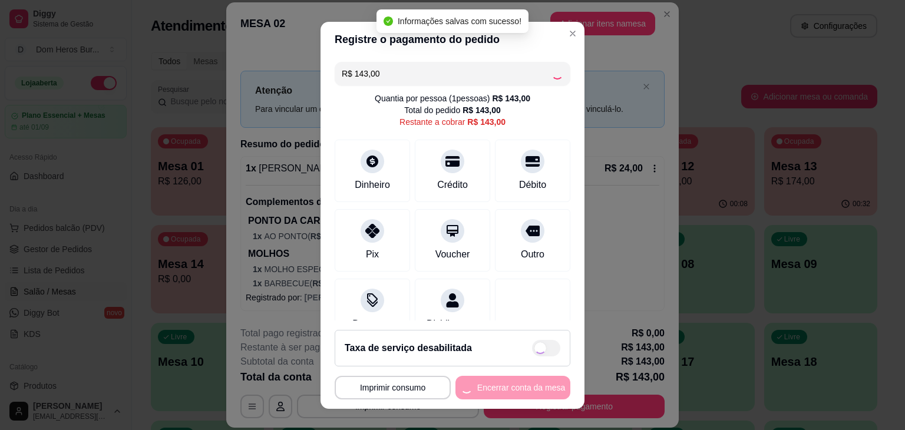
type input "R$ 0,00"
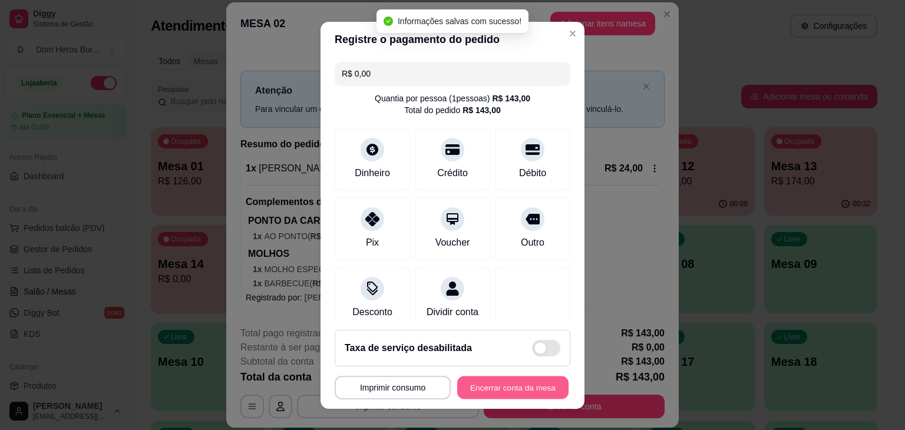
click at [479, 392] on button "Encerrar conta da mesa" at bounding box center [512, 387] width 111 height 23
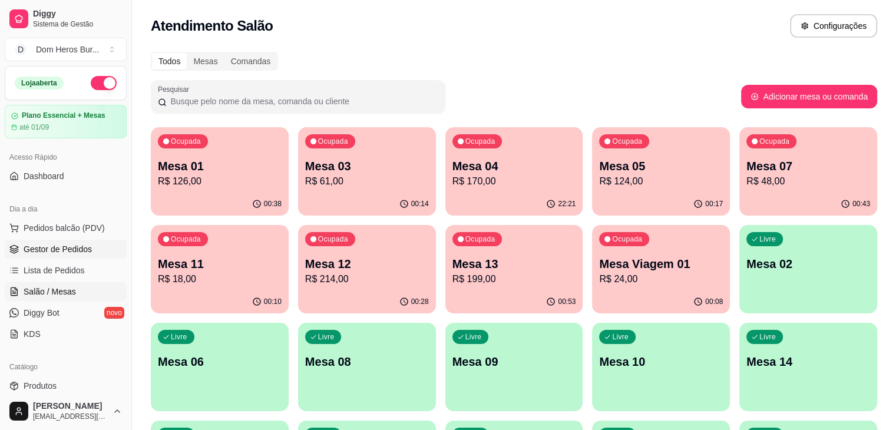
click at [34, 251] on span "Gestor de Pedidos" at bounding box center [58, 249] width 68 height 12
click at [471, 168] on p "Mesa 04" at bounding box center [514, 166] width 120 height 16
click at [280, 272] on p "R$ 18,00" at bounding box center [220, 279] width 120 height 14
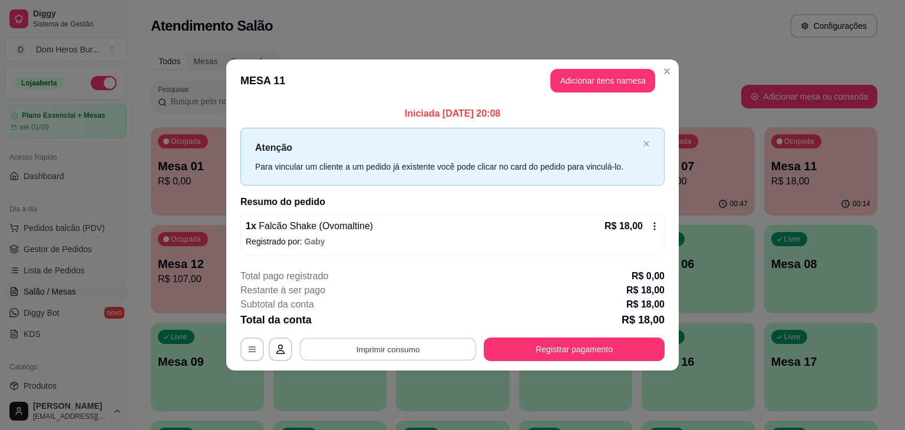
click at [396, 352] on button "Imprimir consumo" at bounding box center [388, 348] width 177 height 23
click at [386, 322] on button "IMPRESSORA" at bounding box center [391, 321] width 82 height 18
click at [578, 352] on button "Registrar pagamento" at bounding box center [575, 348] width 176 height 23
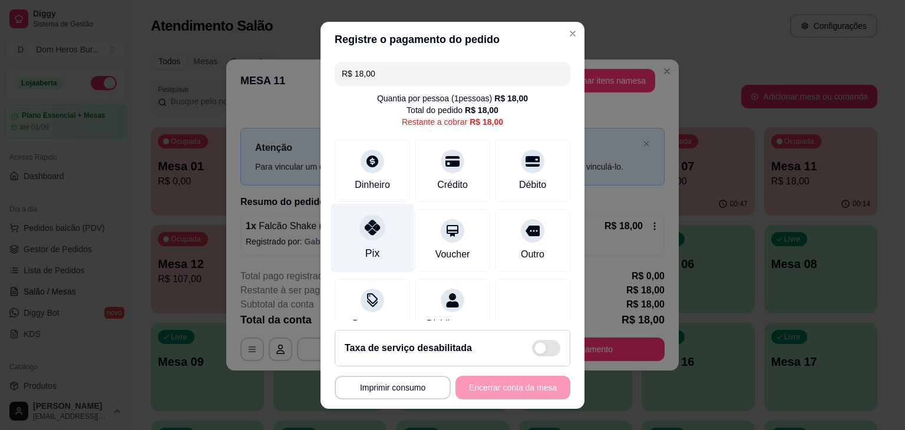
click at [365, 253] on div "Pix" at bounding box center [372, 253] width 14 height 15
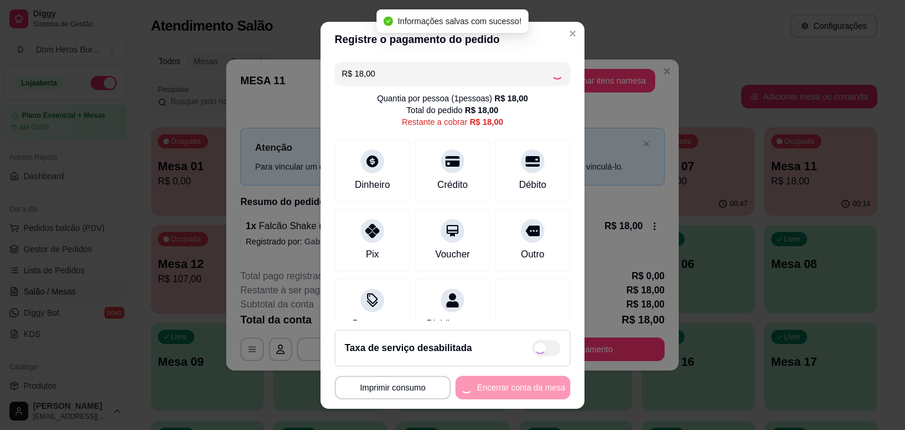
type input "R$ 0,00"
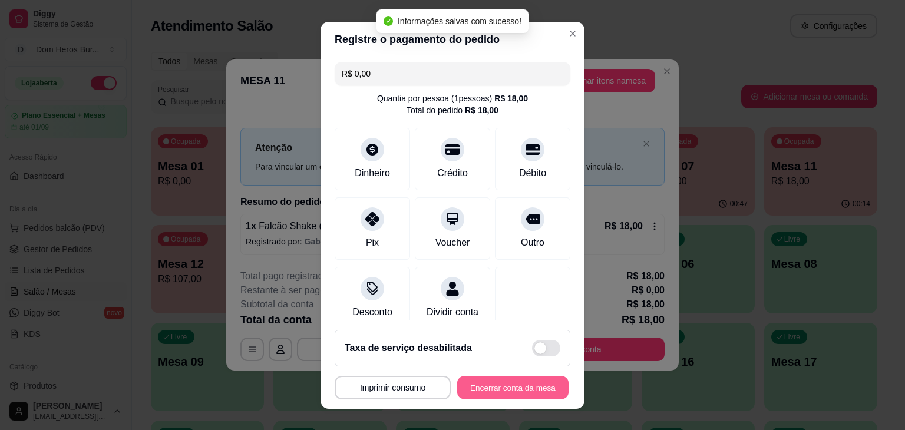
click at [494, 382] on button "Encerrar conta da mesa" at bounding box center [512, 387] width 111 height 23
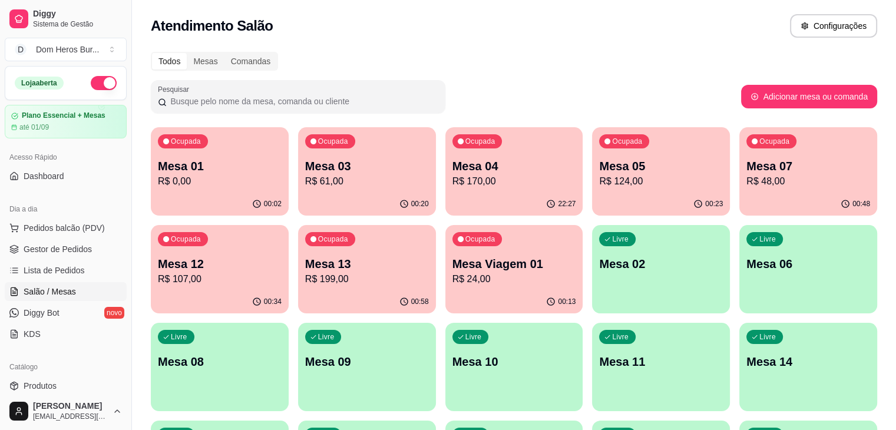
click at [393, 53] on div "Todos Mesas Comandas" at bounding box center [514, 61] width 726 height 19
click at [87, 241] on link "Gestor de Pedidos" at bounding box center [66, 249] width 122 height 19
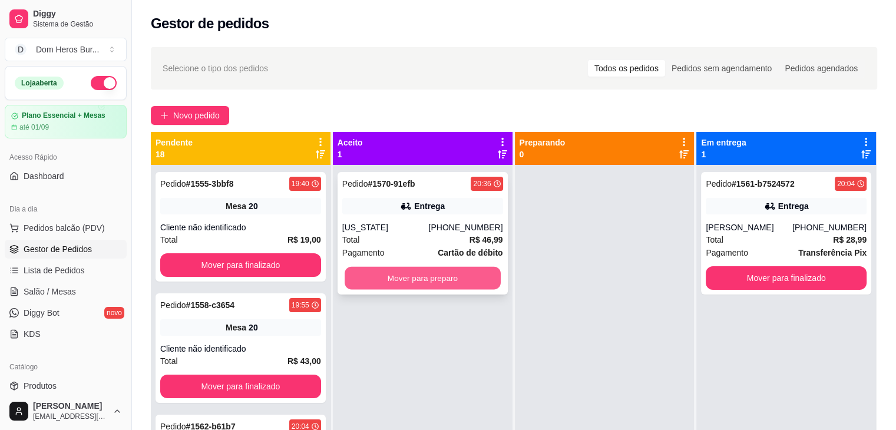
click at [421, 281] on button "Mover para preparo" at bounding box center [423, 278] width 156 height 23
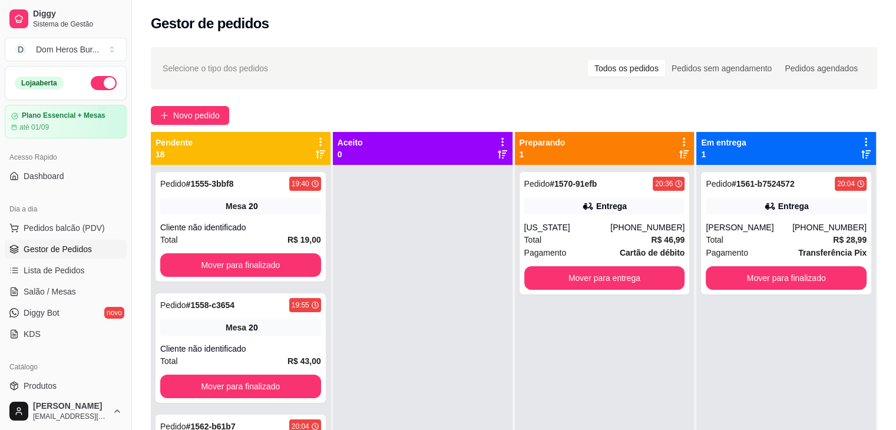
click at [421, 281] on div at bounding box center [423, 380] width 180 height 430
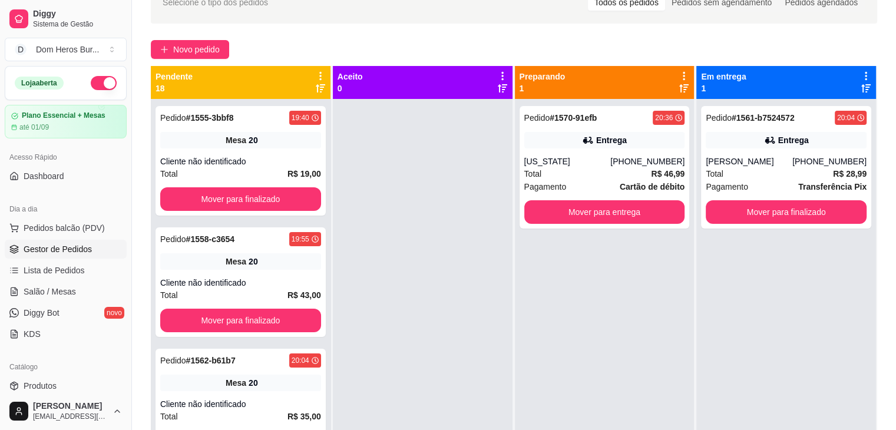
scroll to position [65, 0]
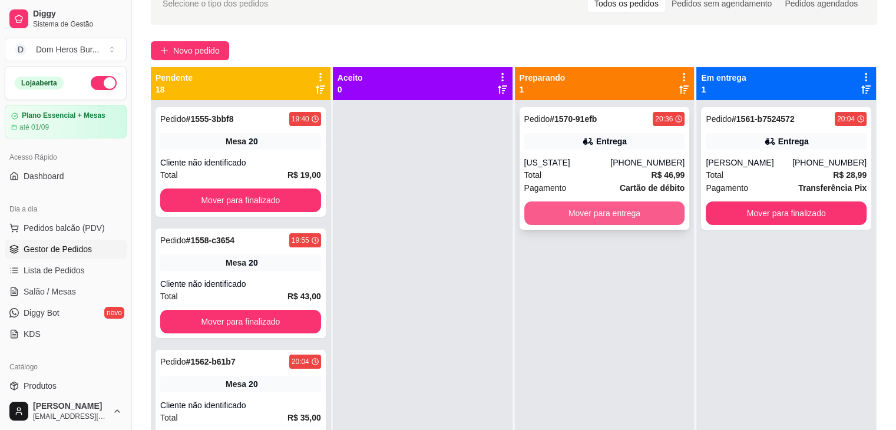
click at [546, 212] on button "Mover para entrega" at bounding box center [604, 213] width 161 height 24
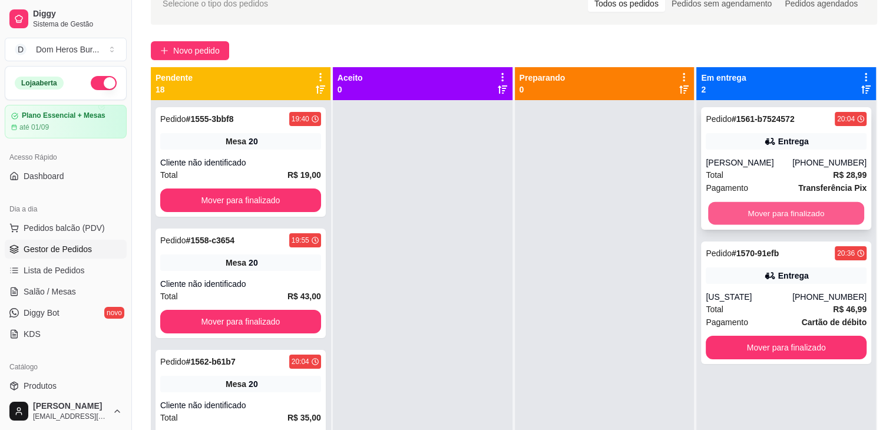
click at [757, 214] on button "Mover para finalizado" at bounding box center [786, 213] width 156 height 23
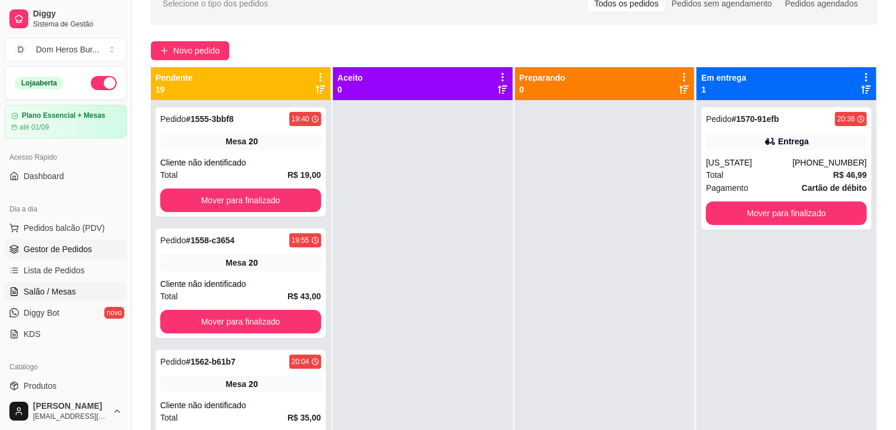
click at [86, 283] on link "Salão / Mesas" at bounding box center [66, 291] width 122 height 19
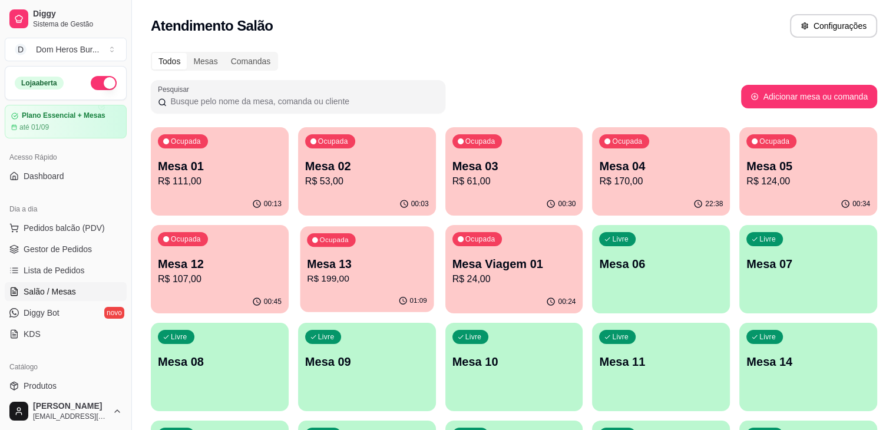
click at [307, 278] on p "R$ 199,00" at bounding box center [367, 279] width 120 height 14
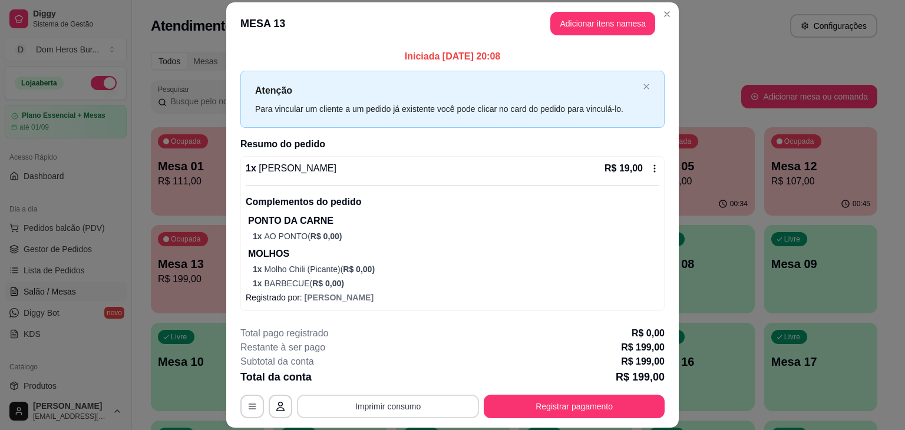
click at [408, 408] on button "Imprimir consumo" at bounding box center [388, 407] width 182 height 24
click at [393, 375] on button "IMPRESSORA" at bounding box center [387, 379] width 82 height 18
click at [507, 395] on button "Registrar pagamento" at bounding box center [575, 406] width 176 height 23
click at [547, 396] on button "Registrar pagamento" at bounding box center [575, 406] width 176 height 23
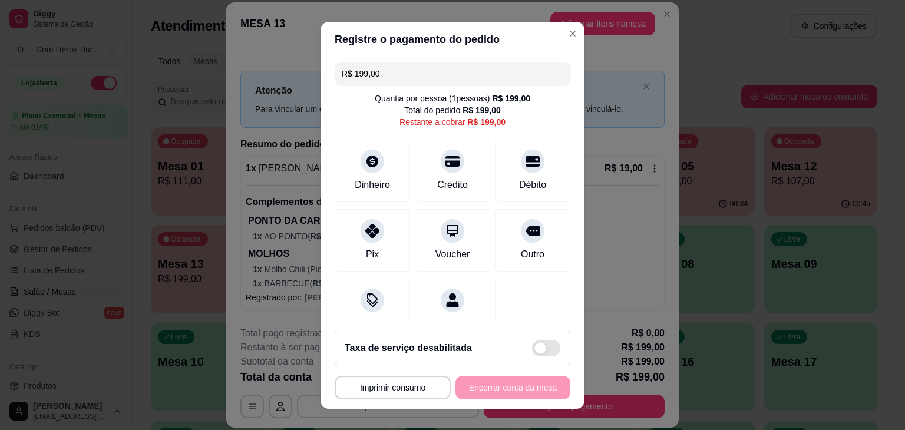
click at [438, 81] on input "R$ 199,00" at bounding box center [452, 74] width 221 height 24
click at [353, 241] on div "Pix" at bounding box center [372, 237] width 83 height 69
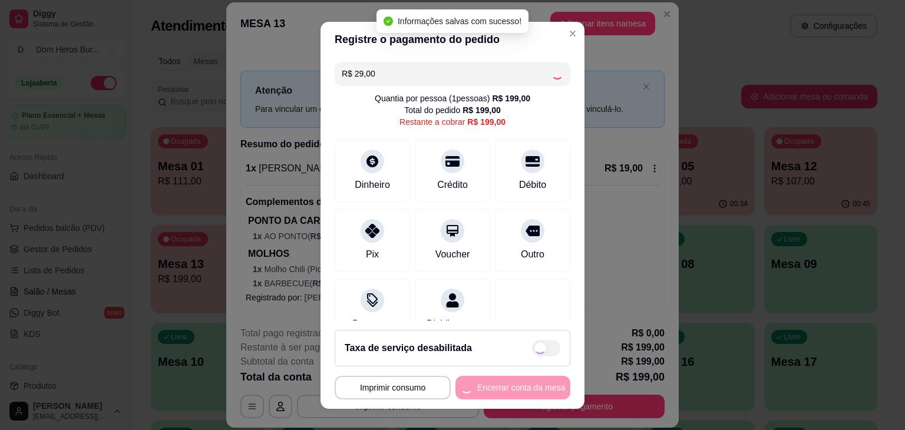
type input "R$ 170,00"
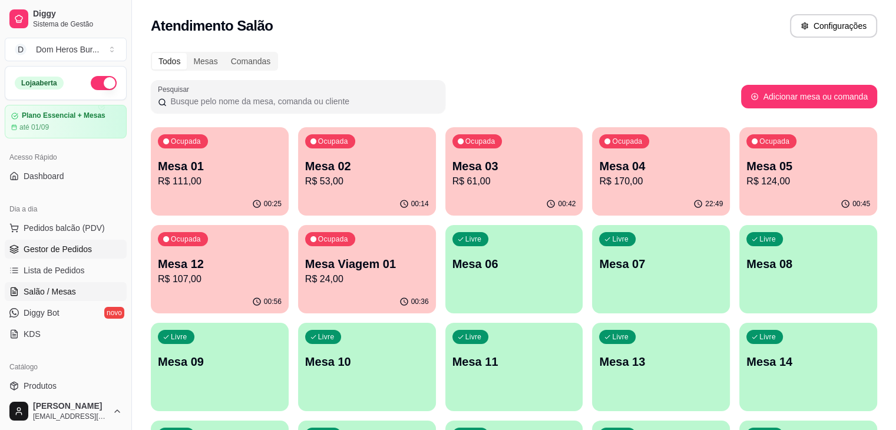
click at [74, 253] on span "Gestor de Pedidos" at bounding box center [58, 249] width 68 height 12
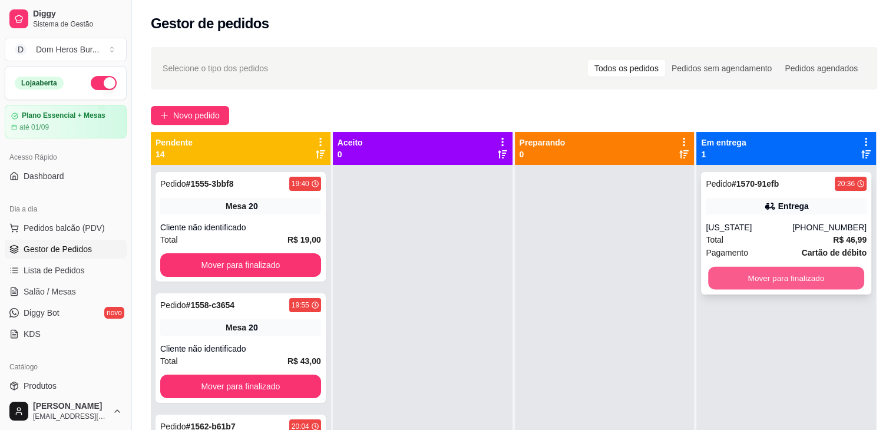
click at [811, 278] on button "Mover para finalizado" at bounding box center [786, 278] width 156 height 23
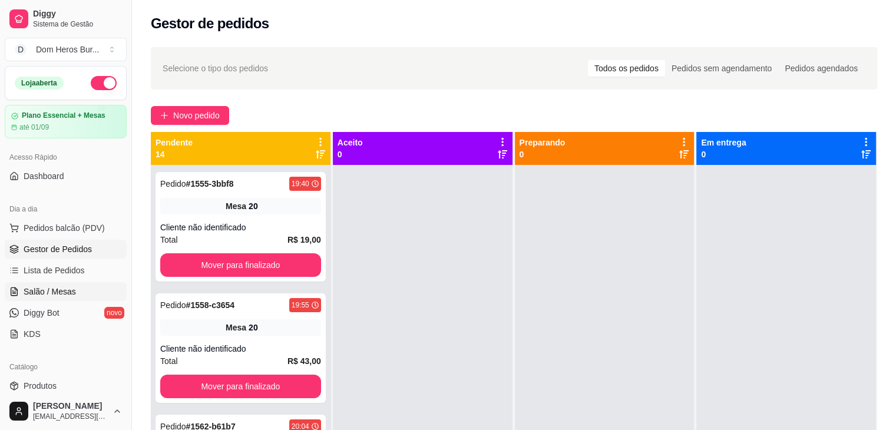
click at [40, 288] on span "Salão / Mesas" at bounding box center [50, 292] width 52 height 12
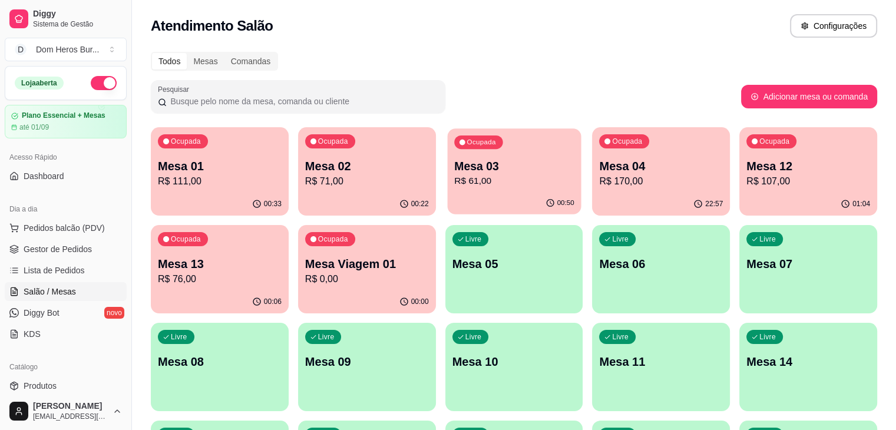
click at [476, 176] on p "R$ 61,00" at bounding box center [514, 181] width 120 height 14
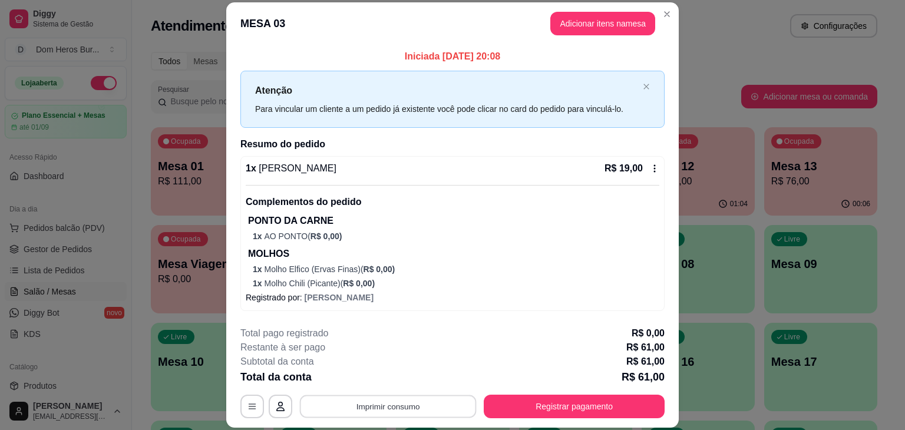
click at [389, 399] on button "Imprimir consumo" at bounding box center [388, 406] width 177 height 23
click at [384, 375] on button "IMPRESSORA" at bounding box center [387, 379] width 82 height 18
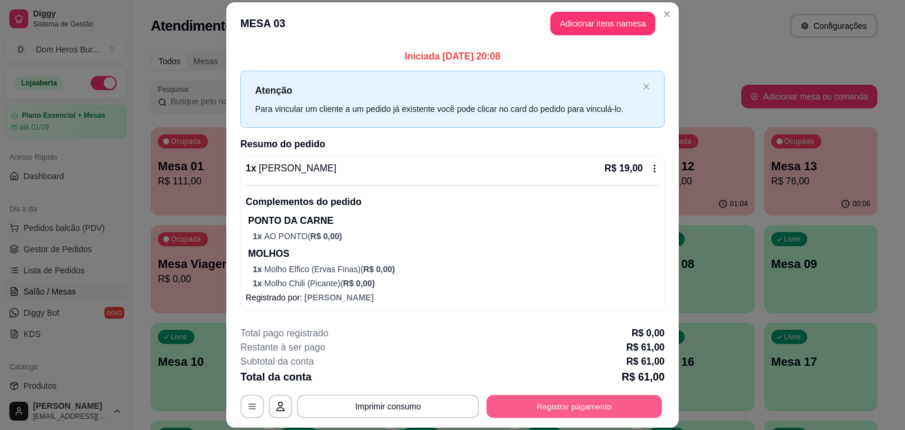
click at [554, 405] on button "Registrar pagamento" at bounding box center [575, 406] width 176 height 23
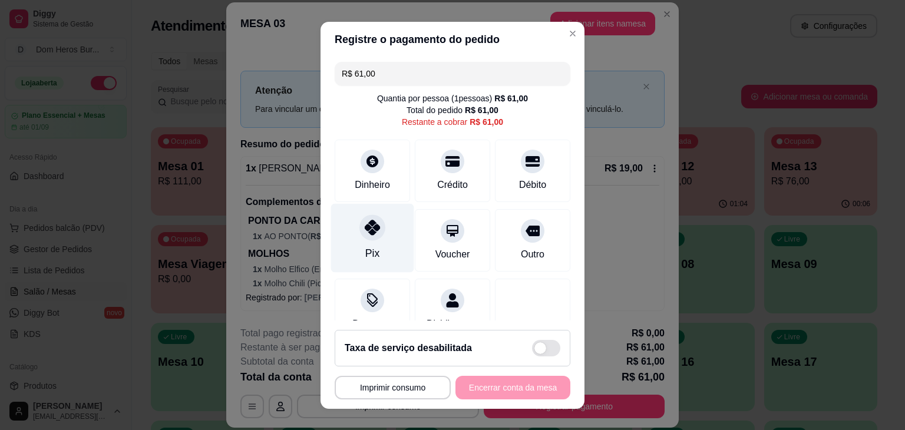
click at [365, 253] on div "Pix" at bounding box center [372, 253] width 14 height 15
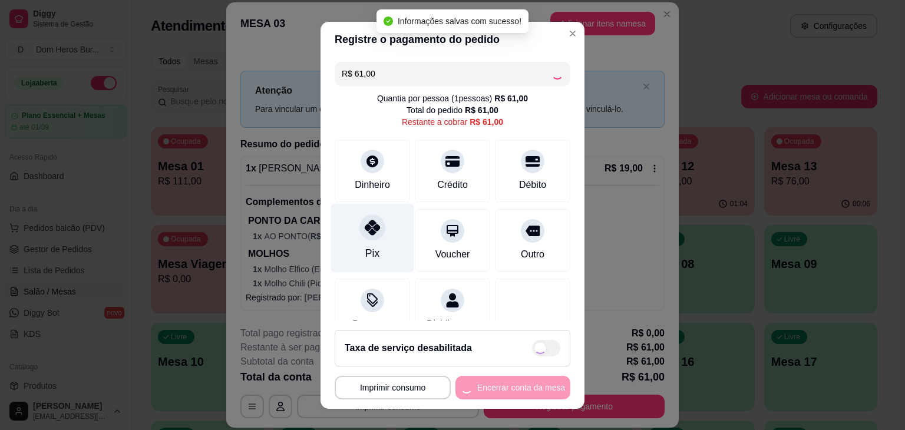
type input "R$ 0,00"
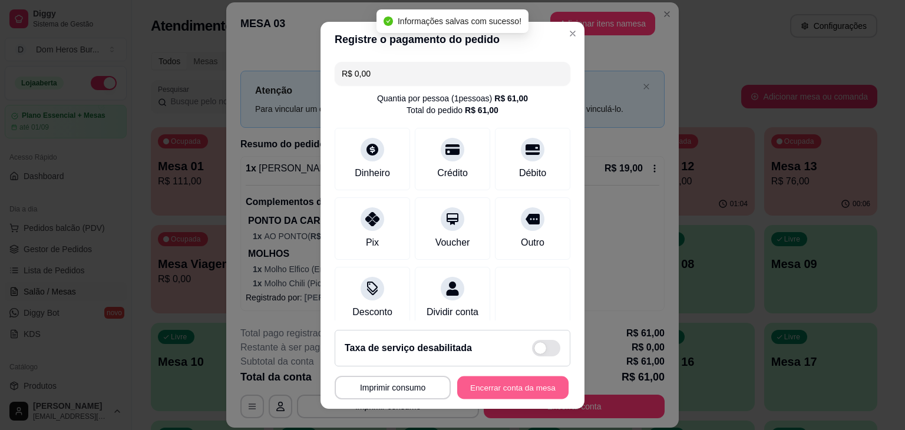
click at [492, 380] on button "Encerrar conta da mesa" at bounding box center [512, 387] width 111 height 23
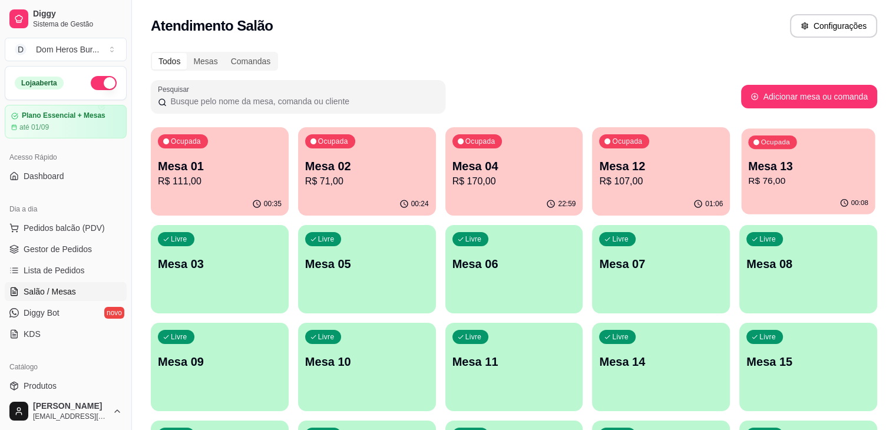
click at [748, 165] on p "Mesa 13" at bounding box center [808, 166] width 120 height 16
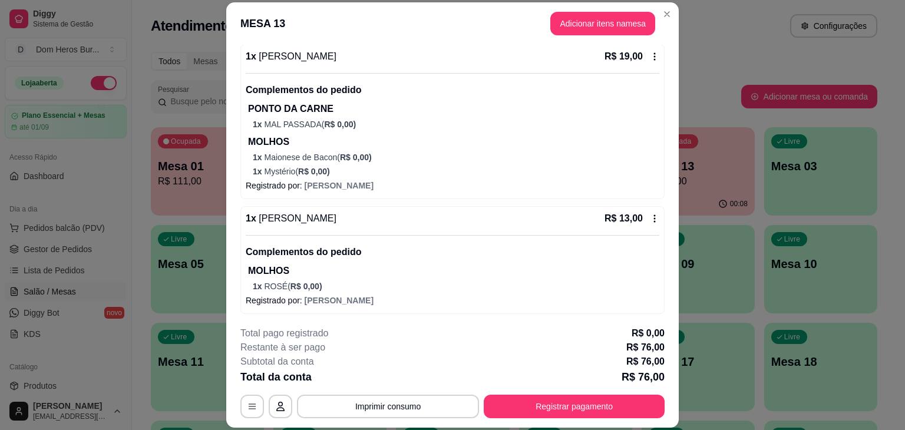
scroll to position [550, 0]
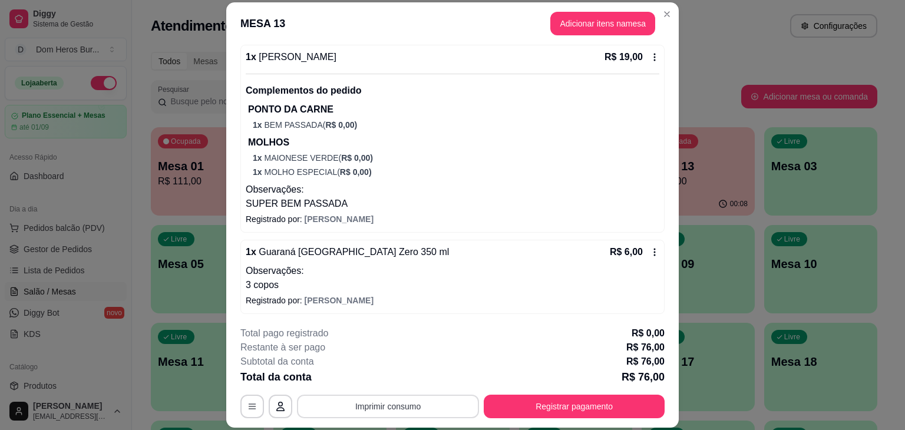
click at [433, 415] on button "Imprimir consumo" at bounding box center [388, 407] width 182 height 24
click at [394, 383] on button "IMPRESSORA" at bounding box center [387, 379] width 82 height 18
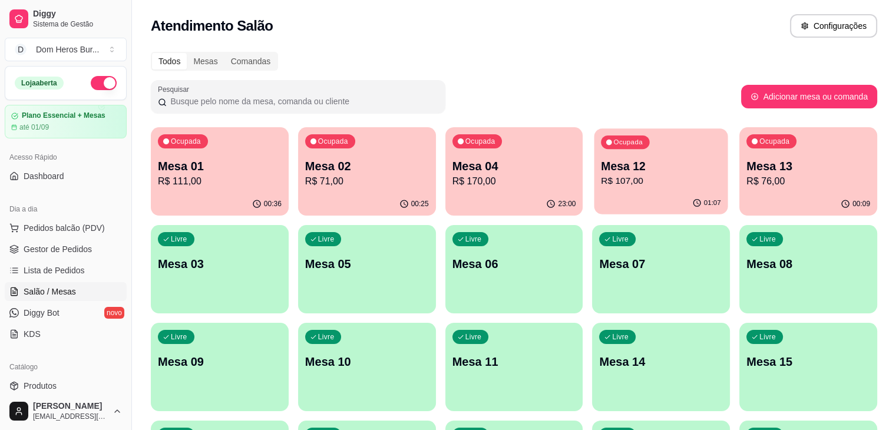
click at [601, 175] on p "R$ 107,00" at bounding box center [661, 181] width 120 height 14
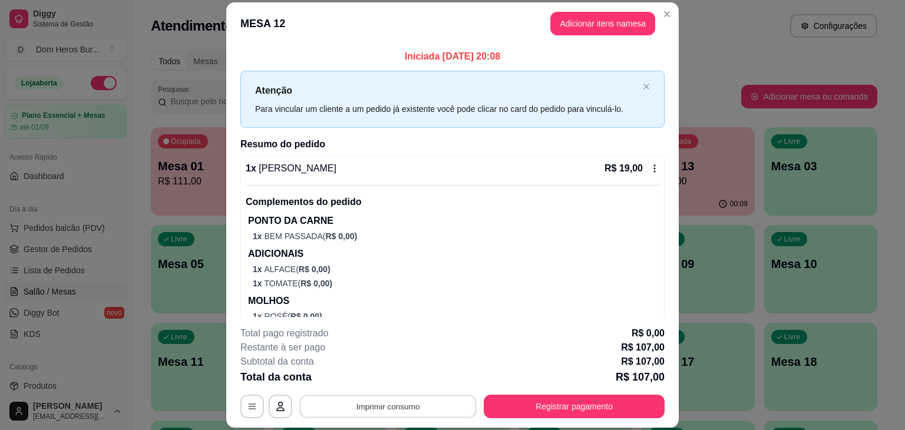
click at [452, 403] on button "Imprimir consumo" at bounding box center [388, 406] width 177 height 23
click at [383, 371] on button "IMPRESSORA" at bounding box center [387, 379] width 82 height 18
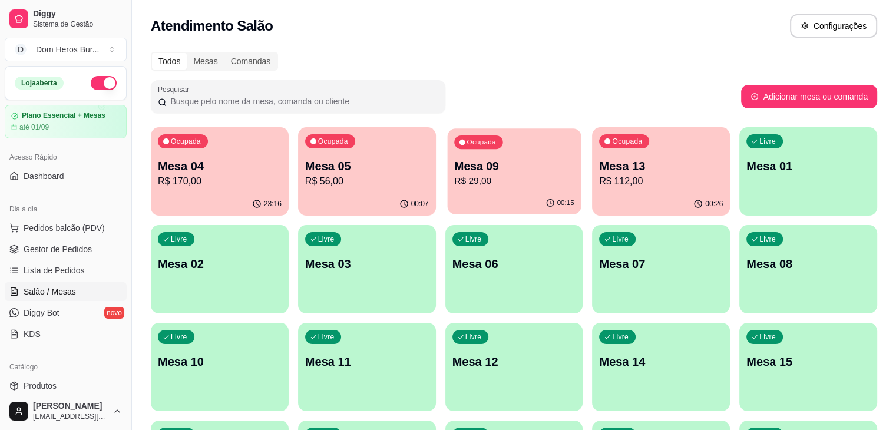
click at [454, 163] on p "Mesa 09" at bounding box center [514, 166] width 120 height 16
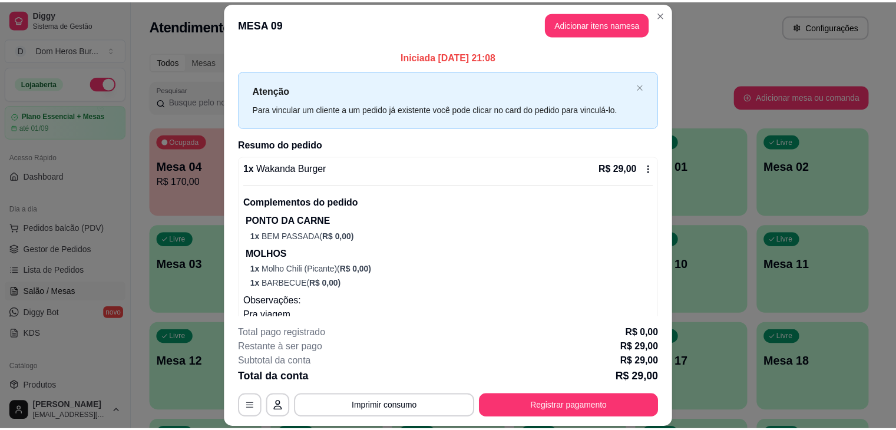
scroll to position [31, 0]
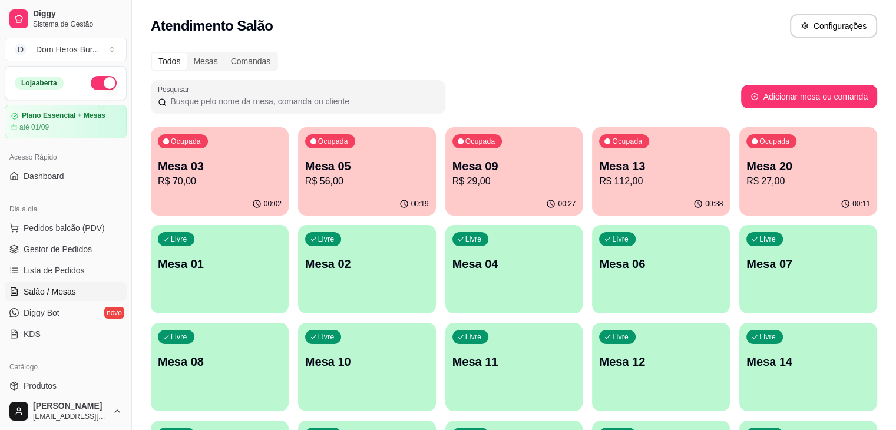
click at [0, 262] on div "Dia a dia Pedidos balcão (PDV) Gestor de Pedidos Lista de Pedidos Salão / Mesas…" at bounding box center [65, 271] width 131 height 153
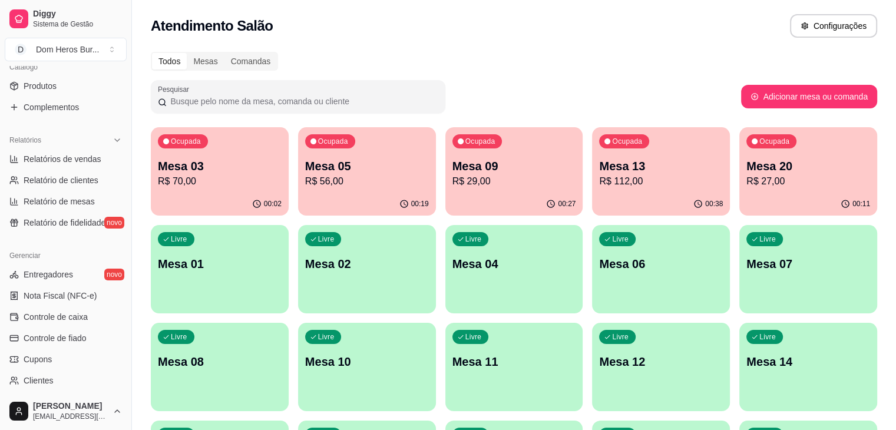
scroll to position [306, 0]
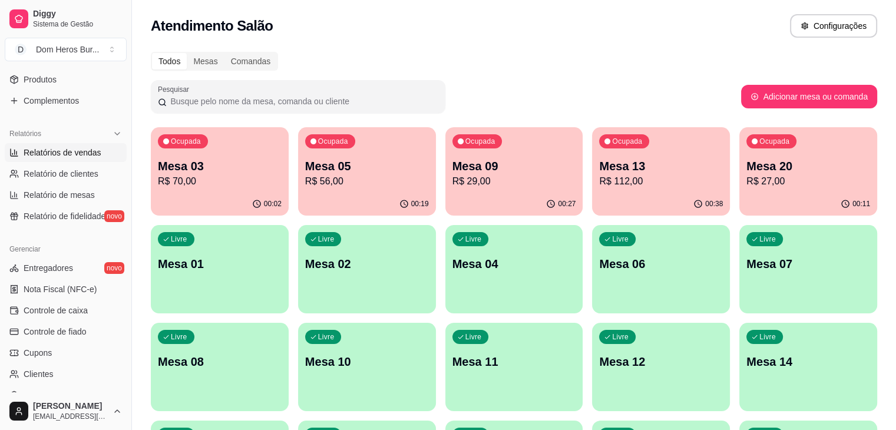
click at [82, 151] on span "Relatórios de vendas" at bounding box center [63, 153] width 78 height 12
select select "ALL"
select select "0"
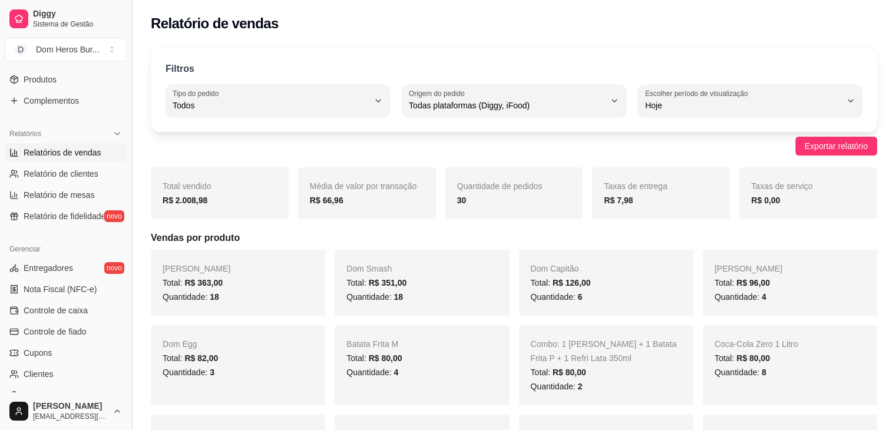
drag, startPoint x: 127, startPoint y: 233, endPoint x: 131, endPoint y: 101, distance: 132.6
click at [131, 101] on button "Toggle Sidebar" at bounding box center [131, 215] width 9 height 430
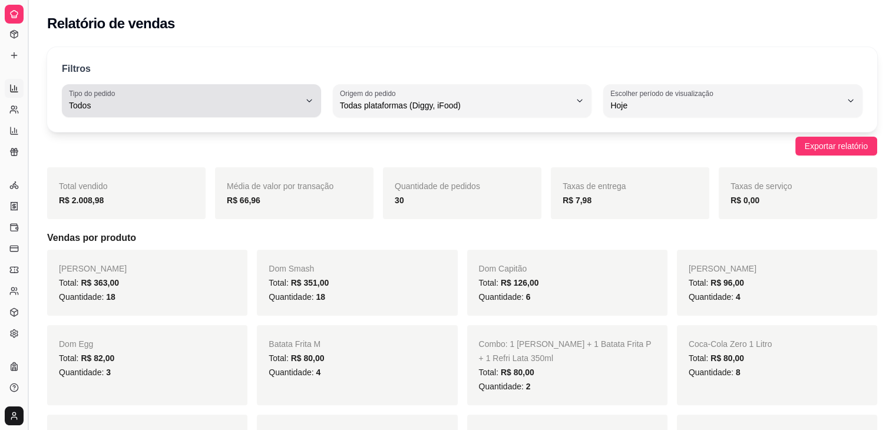
scroll to position [180, 0]
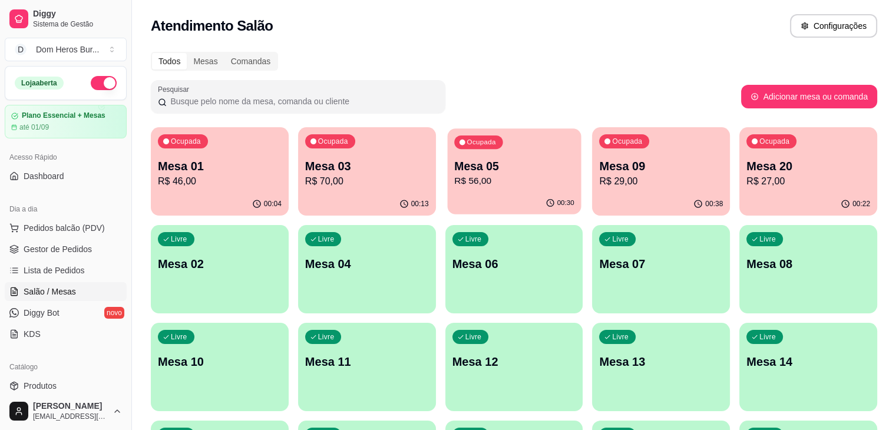
click at [447, 189] on div "Ocupada Mesa 05 R$ 56,00" at bounding box center [514, 160] width 134 height 64
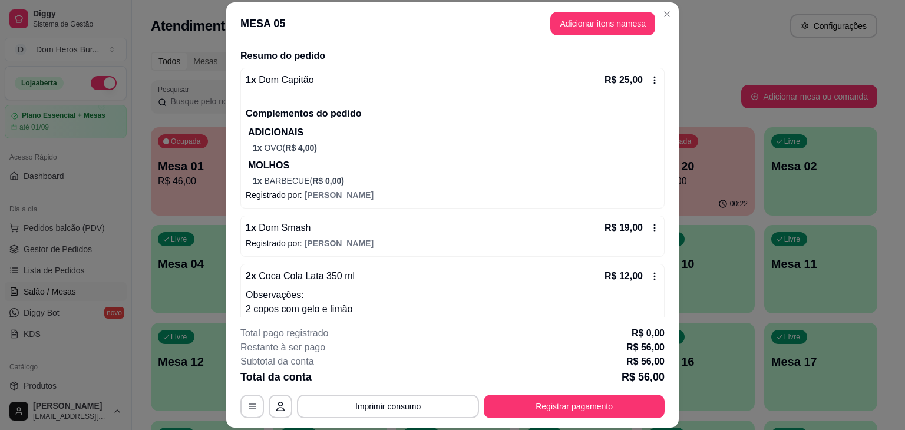
scroll to position [113, 0]
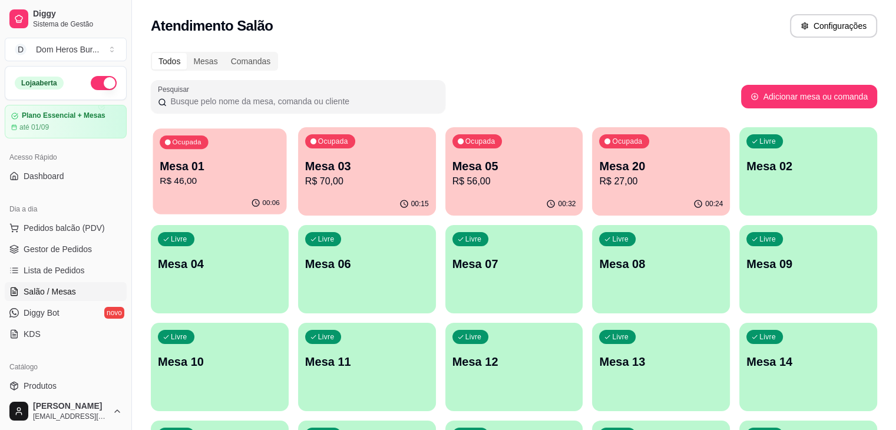
click at [182, 206] on div "00:06" at bounding box center [220, 203] width 134 height 22
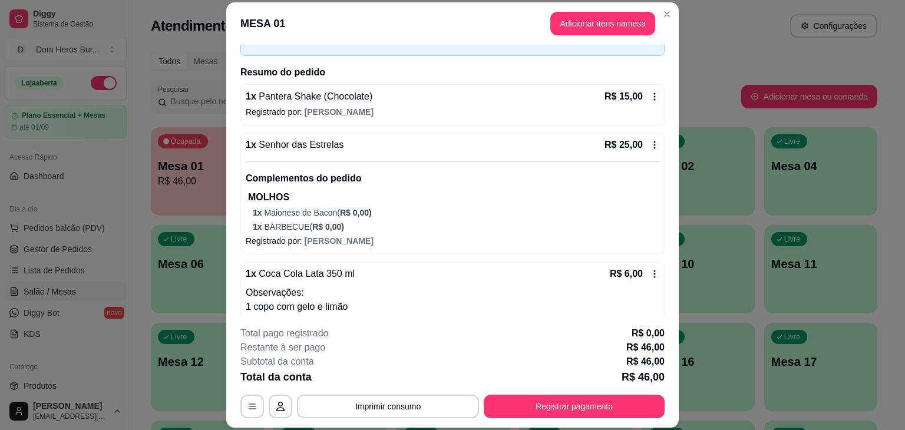
scroll to position [94, 0]
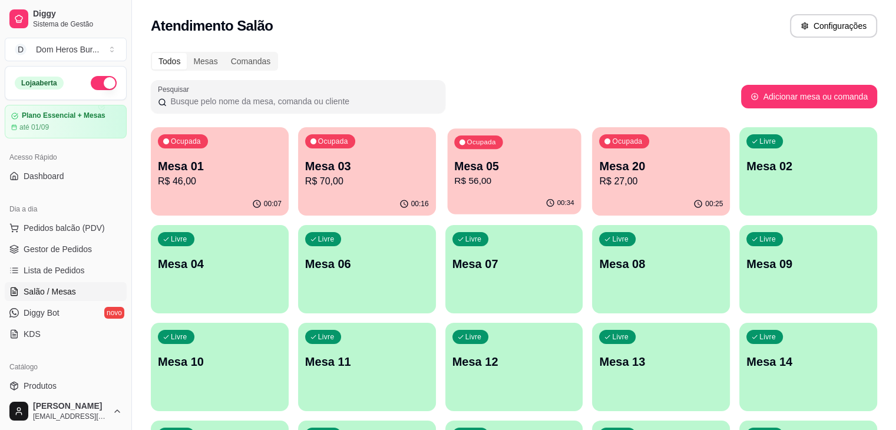
click at [454, 180] on p "R$ 56,00" at bounding box center [514, 181] width 120 height 14
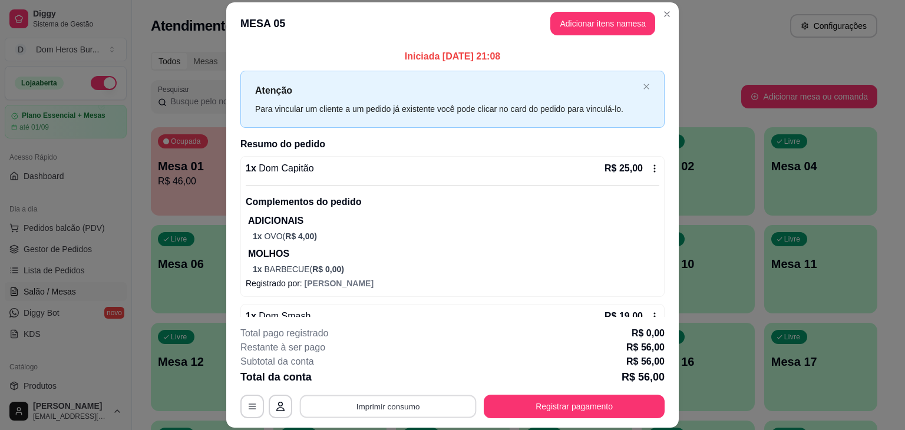
click at [438, 408] on button "Imprimir consumo" at bounding box center [388, 406] width 177 height 23
click at [403, 380] on button "IMPRESSORA" at bounding box center [387, 379] width 82 height 18
